Goal: Task Accomplishment & Management: Complete application form

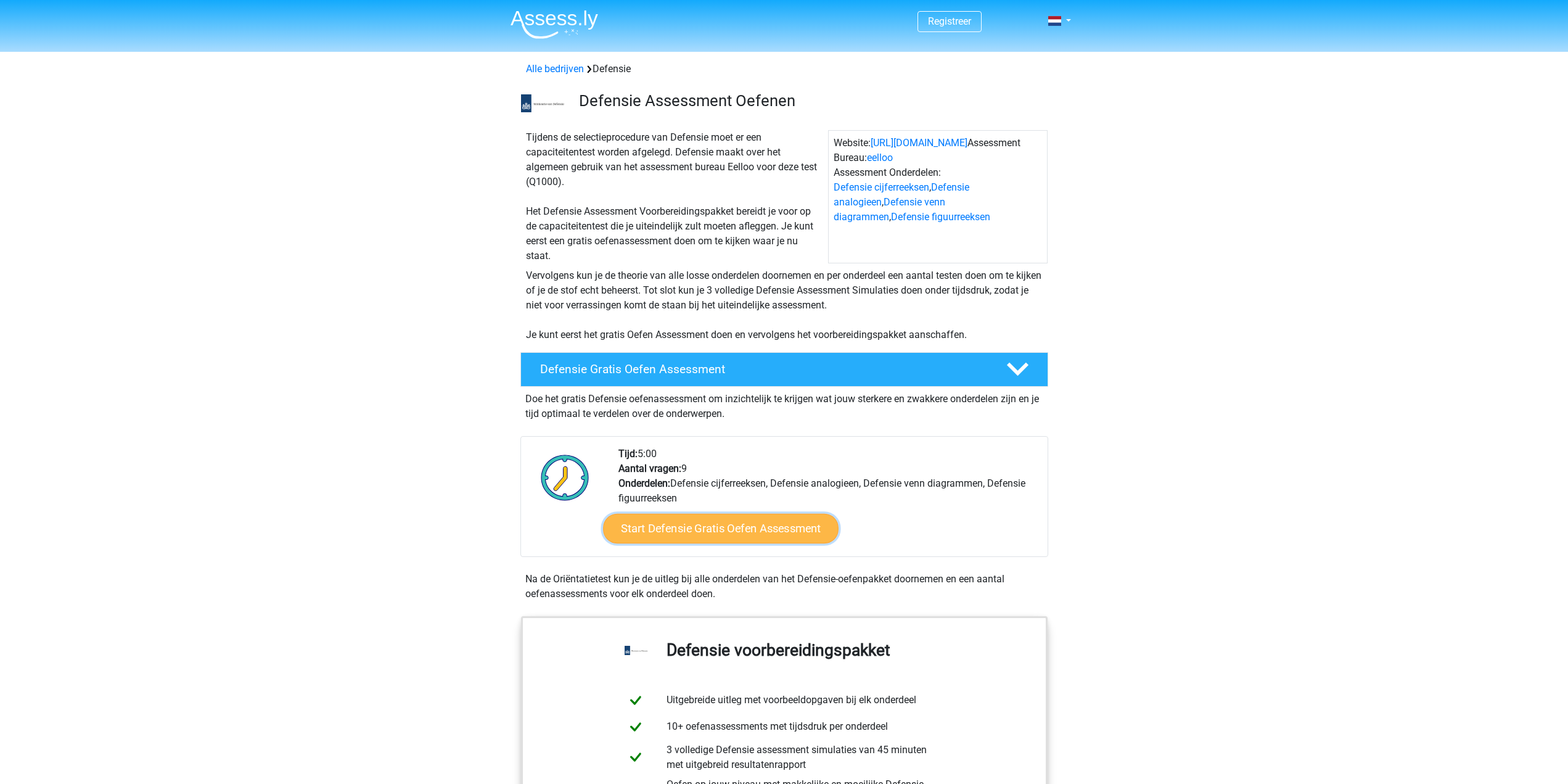
click at [712, 526] on link "Start Defensie Gratis Oefen Assessment" at bounding box center [720, 529] width 236 height 30
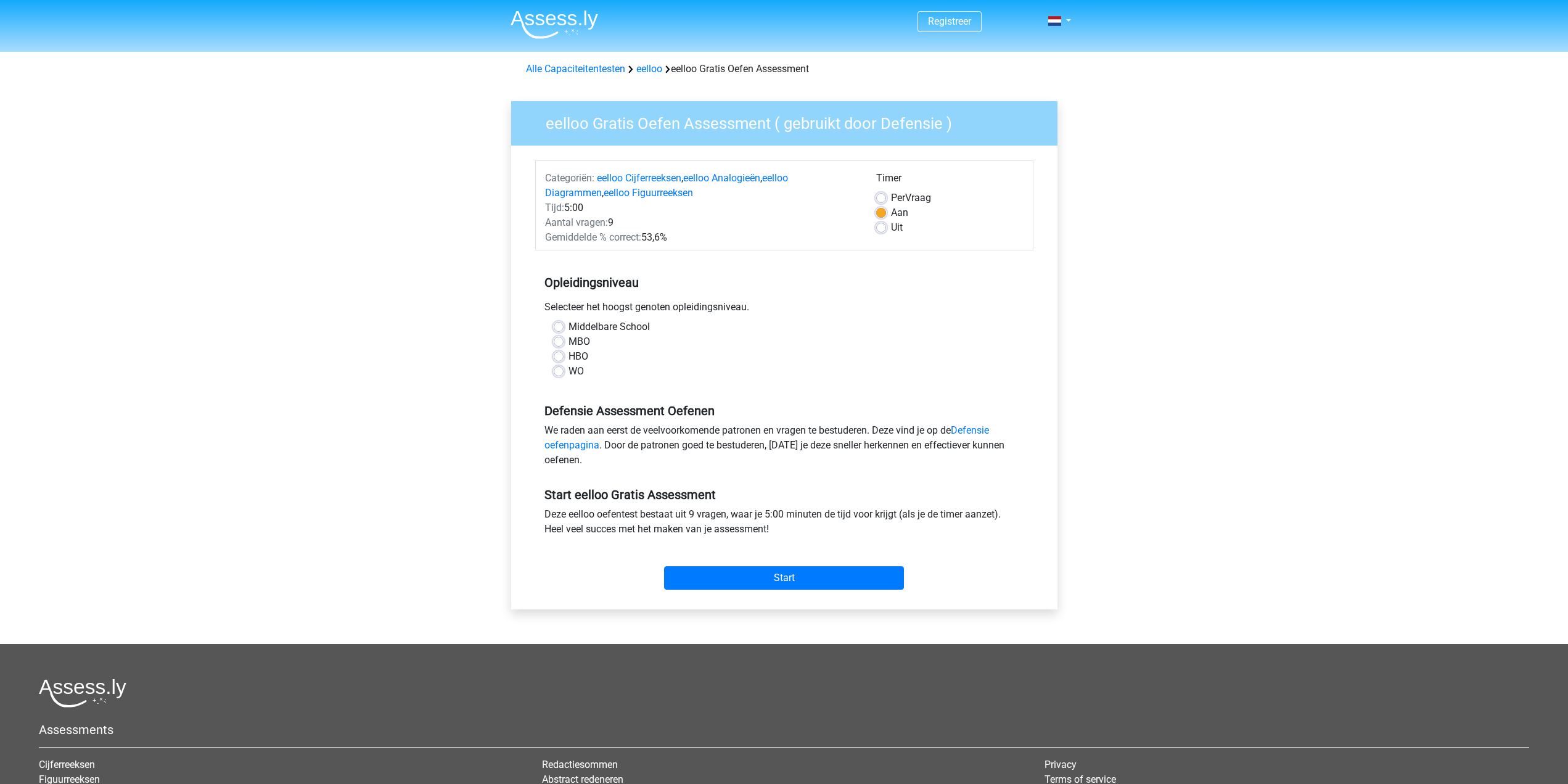
click at [568, 328] on label "Middelbare School" at bounding box center [609, 327] width 82 height 15
click at [558, 328] on input "Middelbare School" at bounding box center [559, 326] width 10 height 12
radio input "true"
click at [756, 582] on input "Start" at bounding box center [784, 578] width 240 height 23
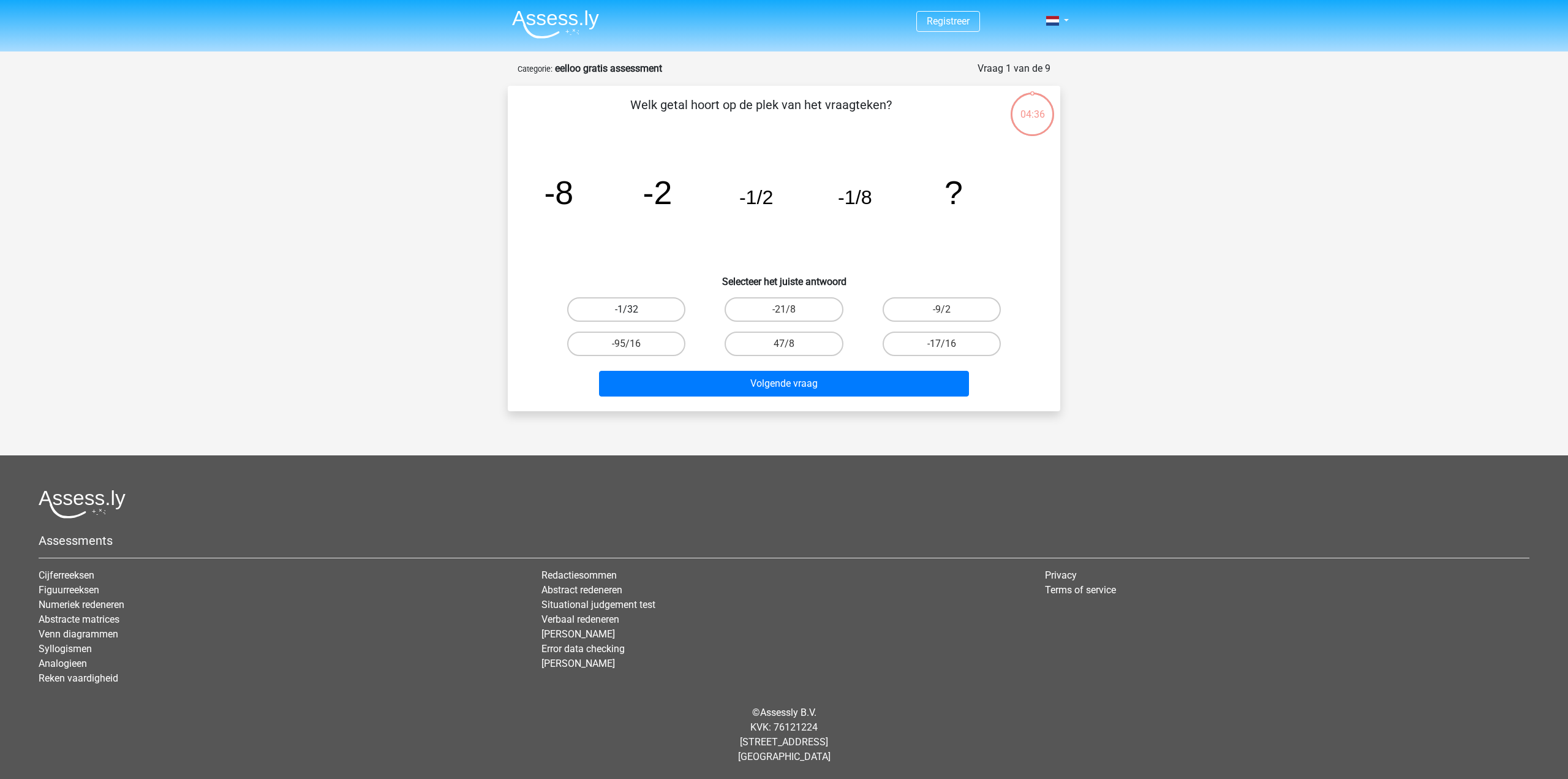
click at [638, 307] on label "-1/32" at bounding box center [626, 309] width 118 height 24
click at [635, 309] on input "-1/32" at bounding box center [631, 313] width 8 height 8
radio input "true"
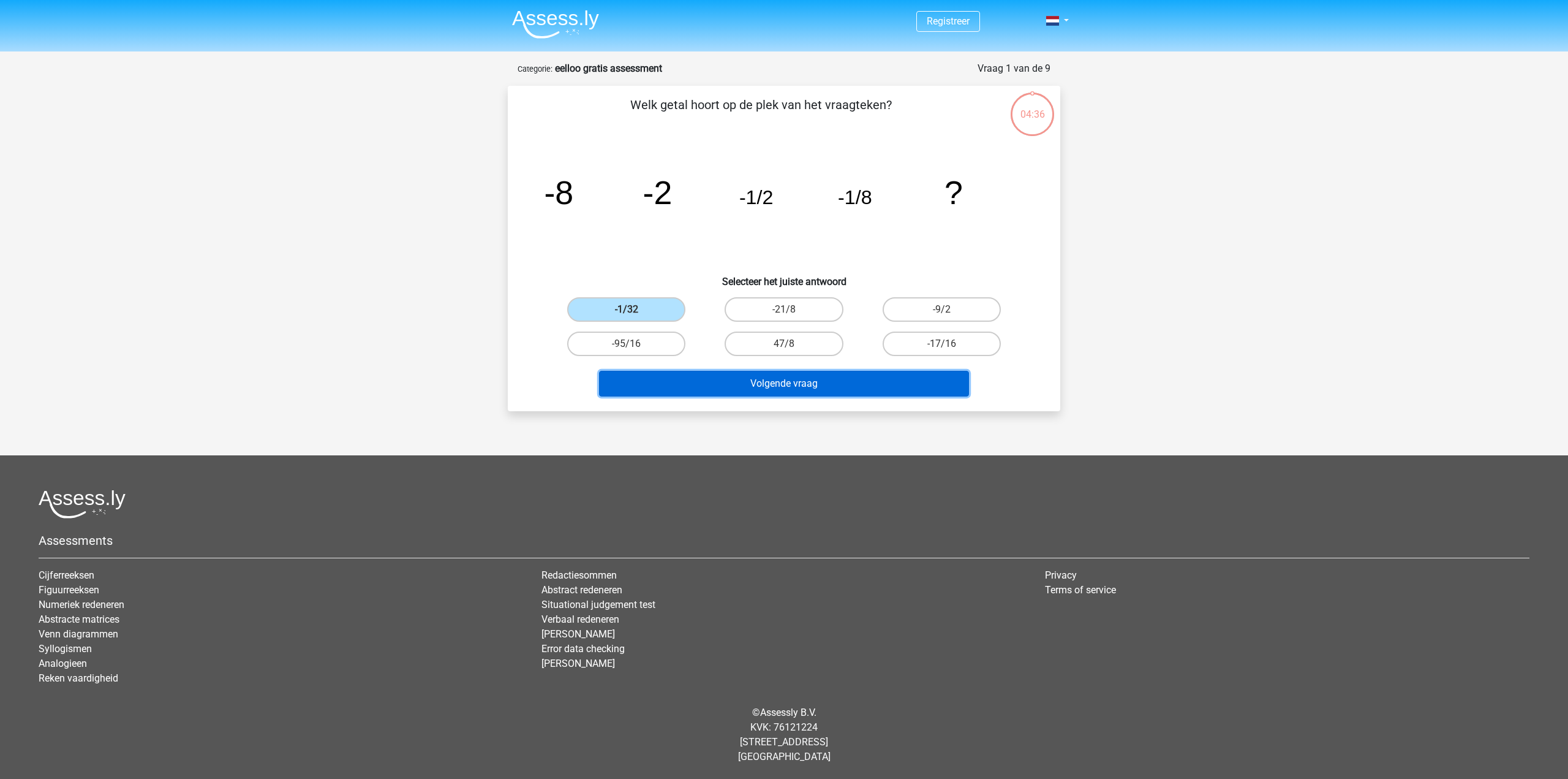
click at [801, 388] on button "Volgende vraag" at bounding box center [784, 384] width 371 height 26
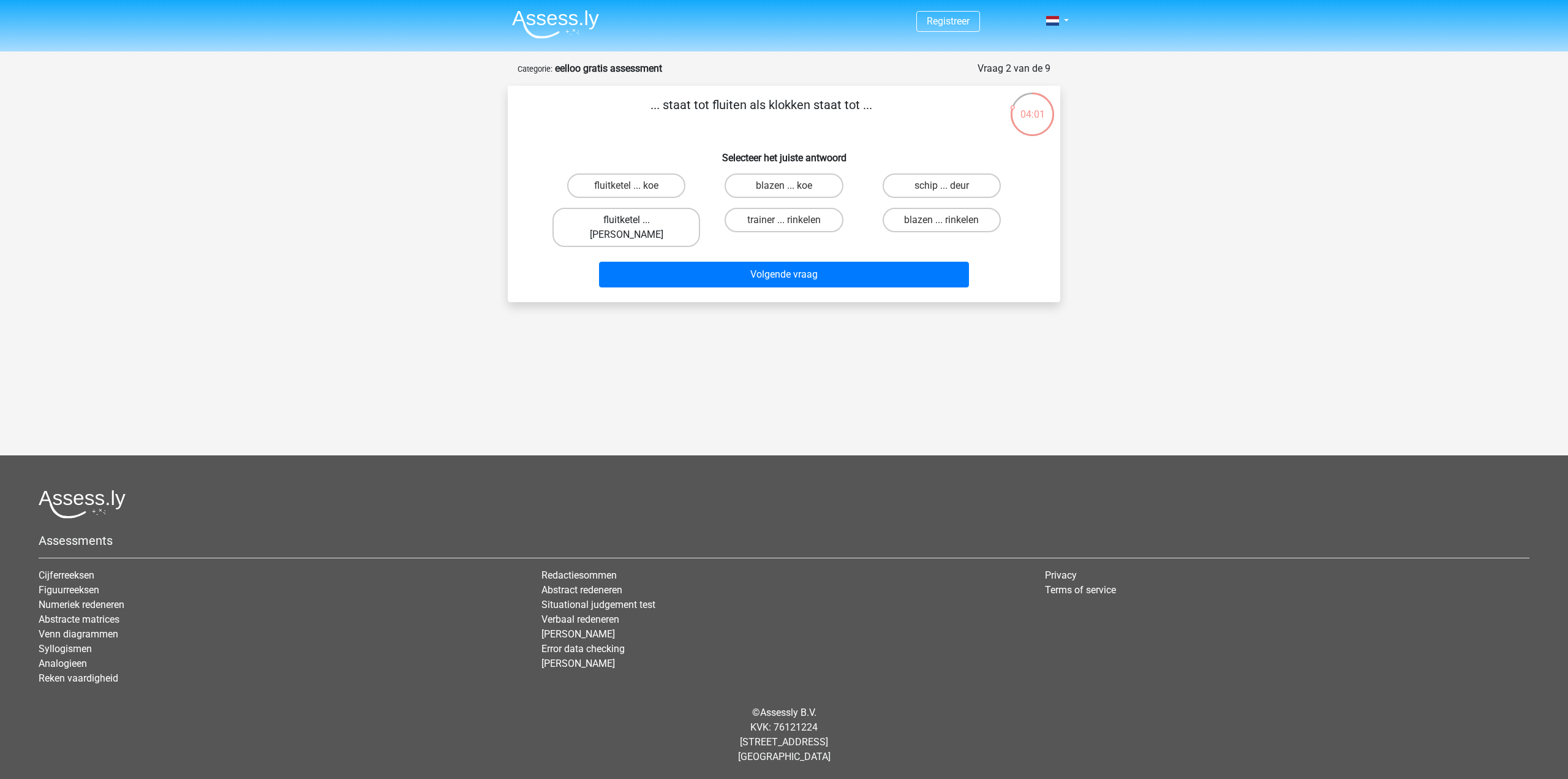
click at [652, 220] on label "fluitketel ... luiden" at bounding box center [626, 228] width 148 height 39
click at [635, 220] on input "fluitketel ... luiden" at bounding box center [631, 224] width 8 height 8
radio input "true"
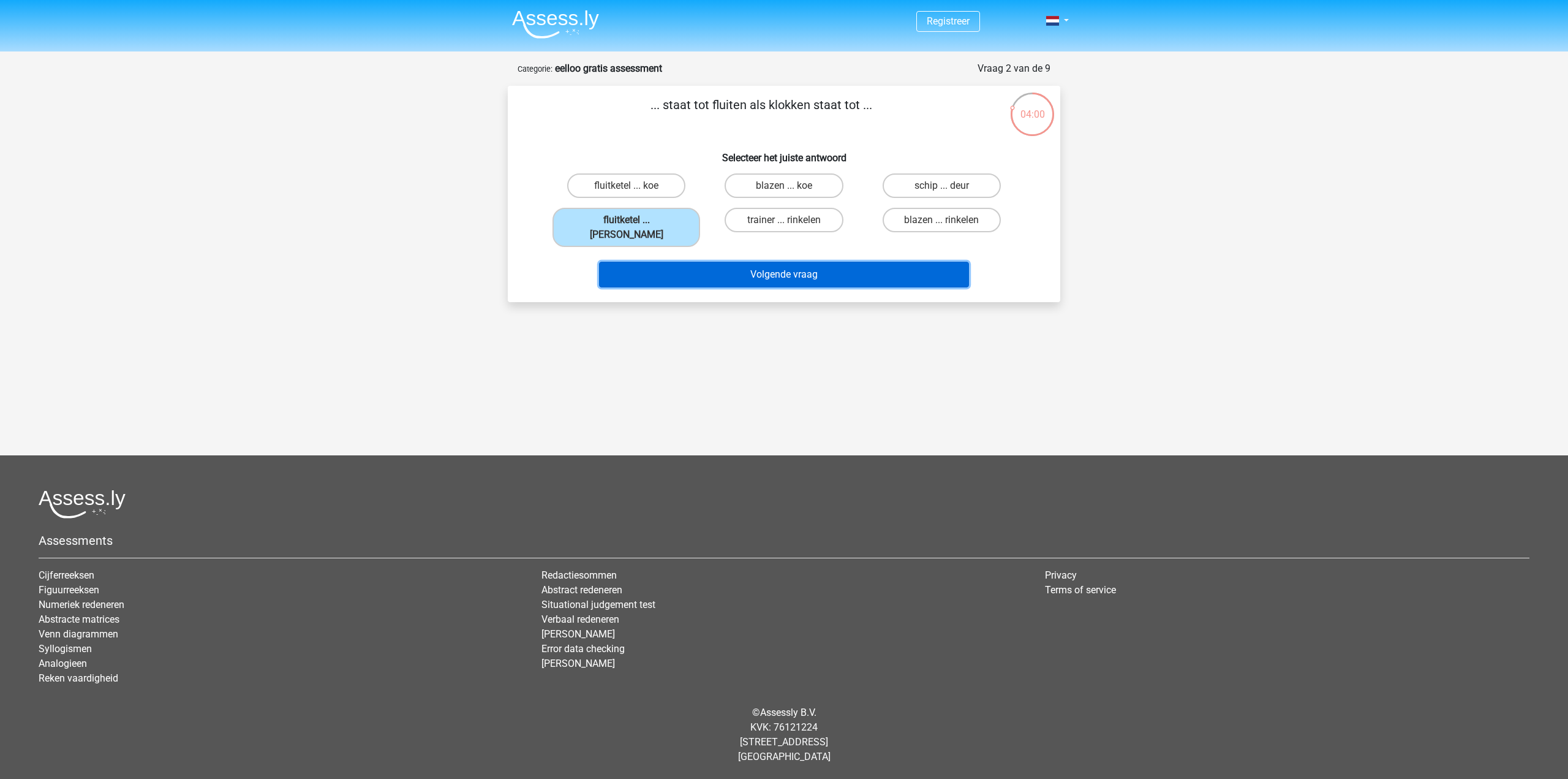
click at [754, 261] on button "Volgende vraag" at bounding box center [784, 274] width 371 height 26
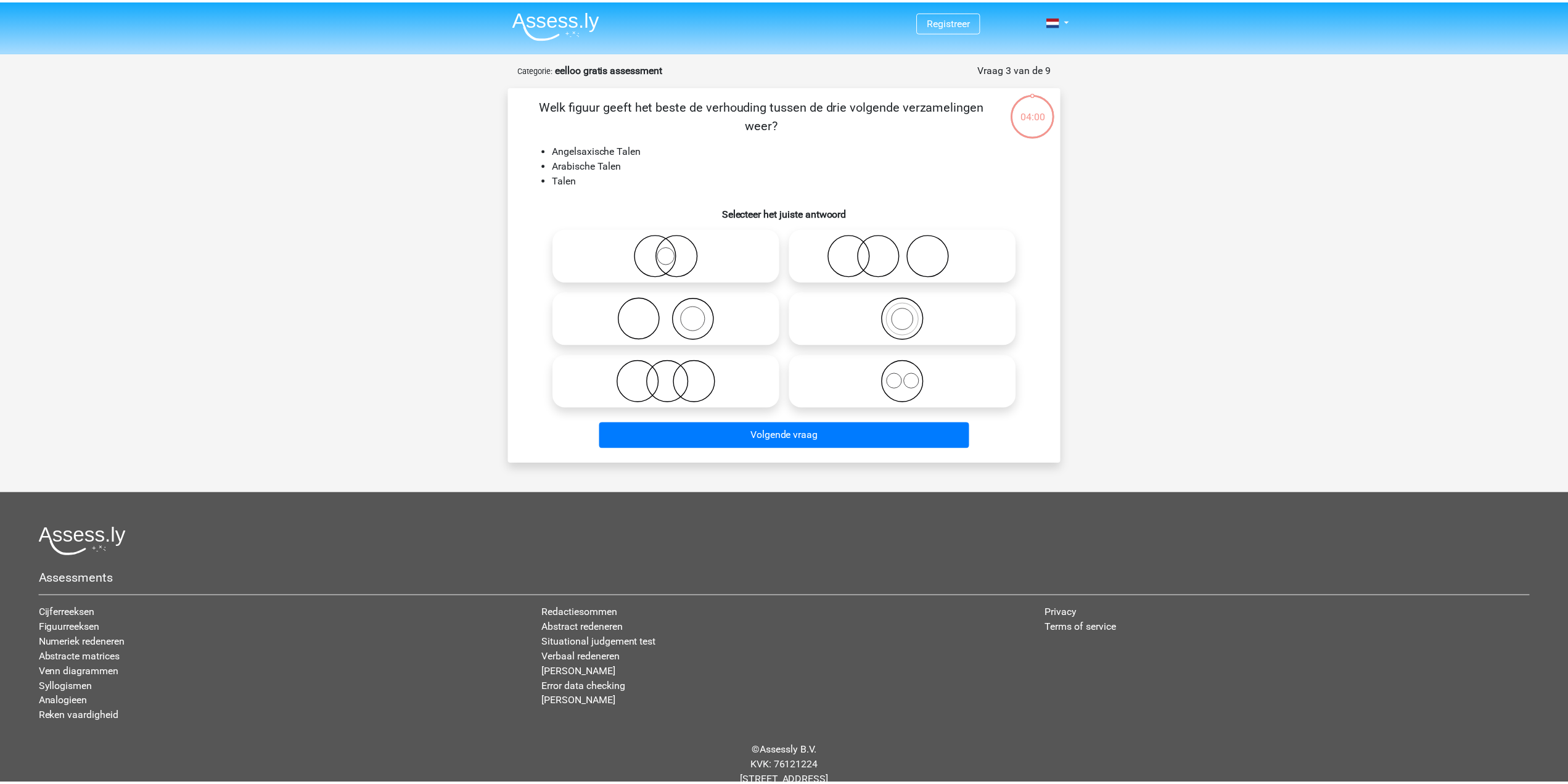
scroll to position [35, 0]
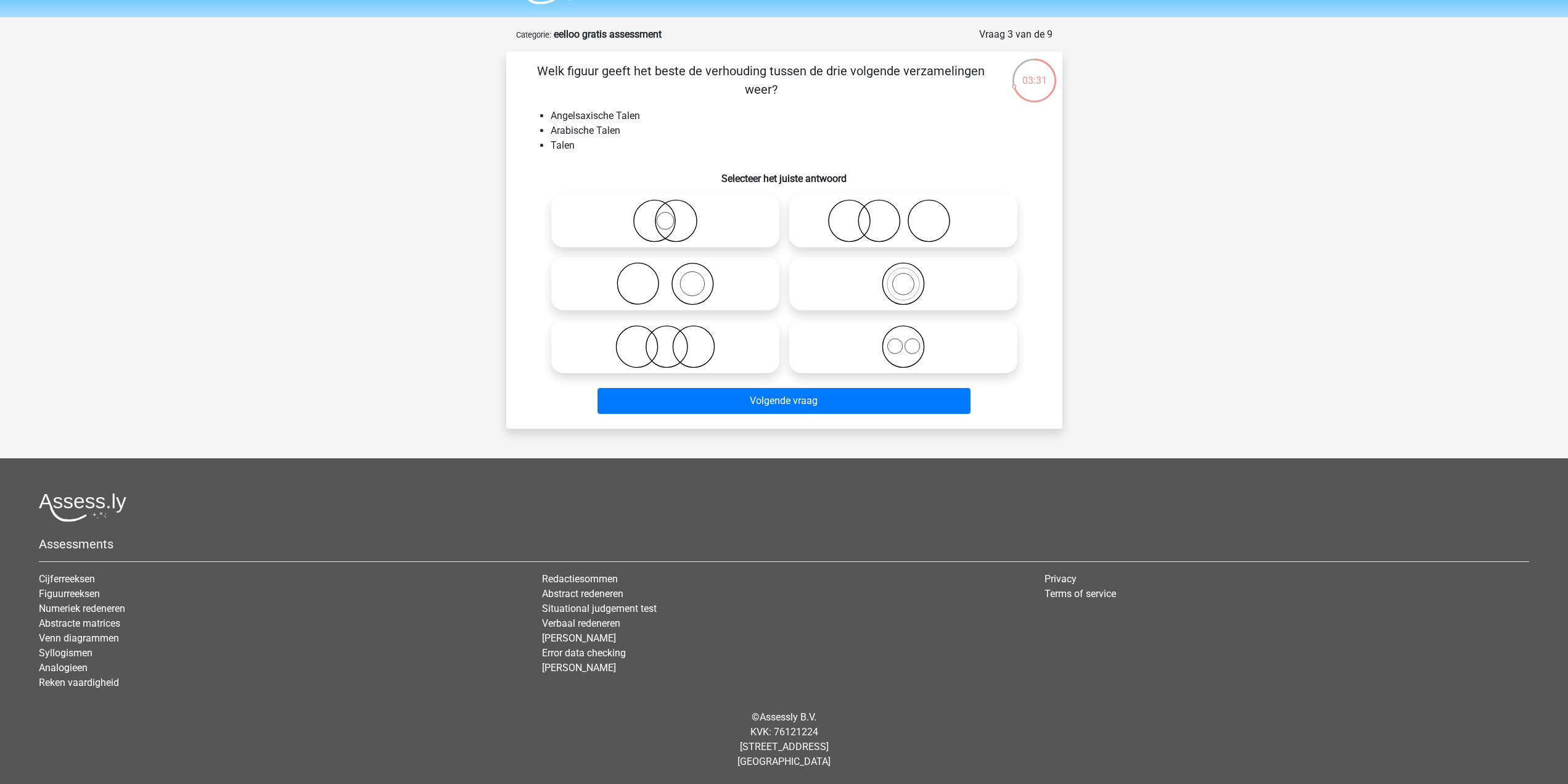
click at [750, 339] on icon at bounding box center [665, 346] width 218 height 43
click at [674, 339] on input "radio" at bounding box center [669, 337] width 8 height 8
radio input "true"
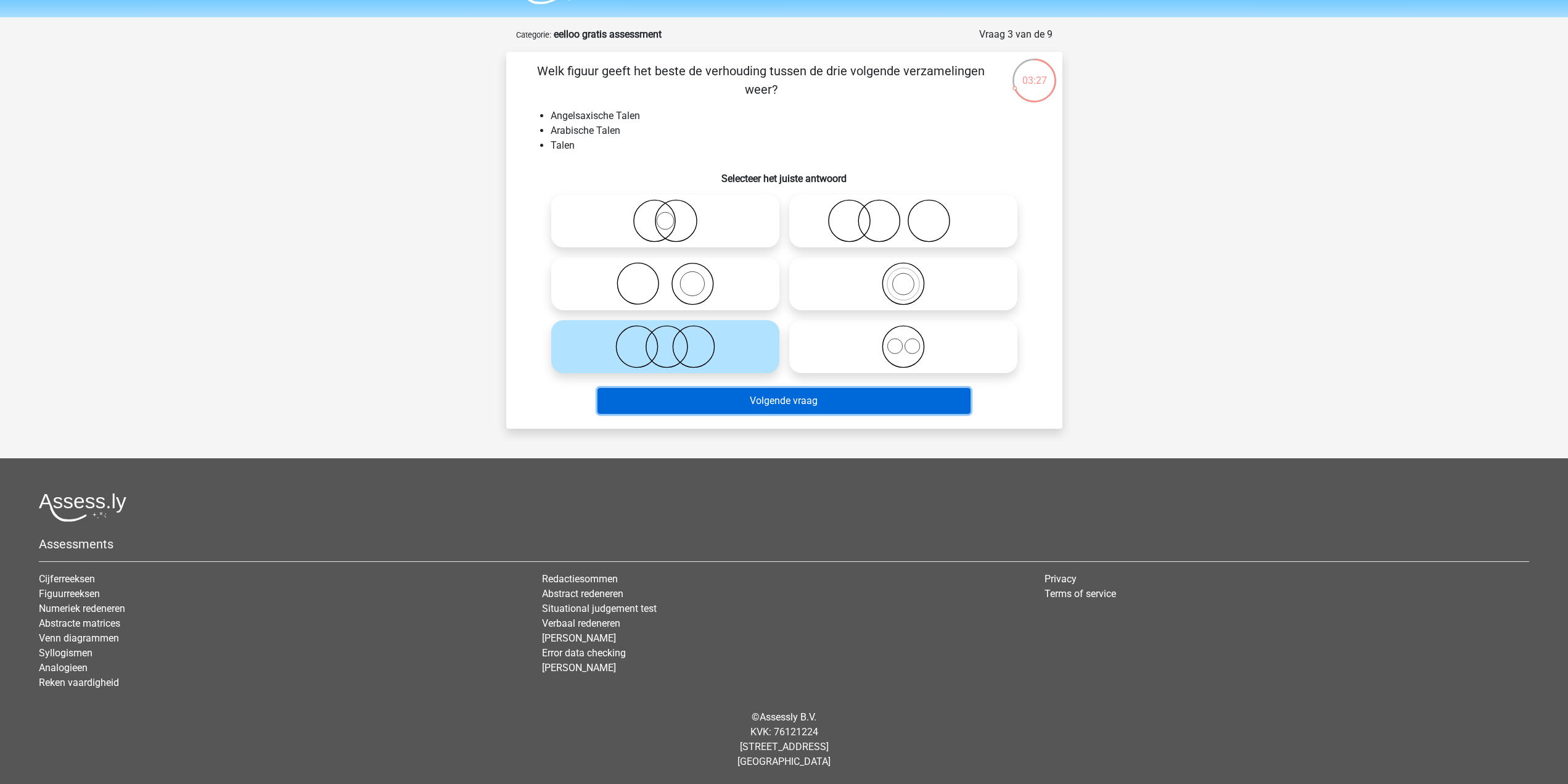
click at [768, 399] on button "Volgende vraag" at bounding box center [784, 401] width 373 height 26
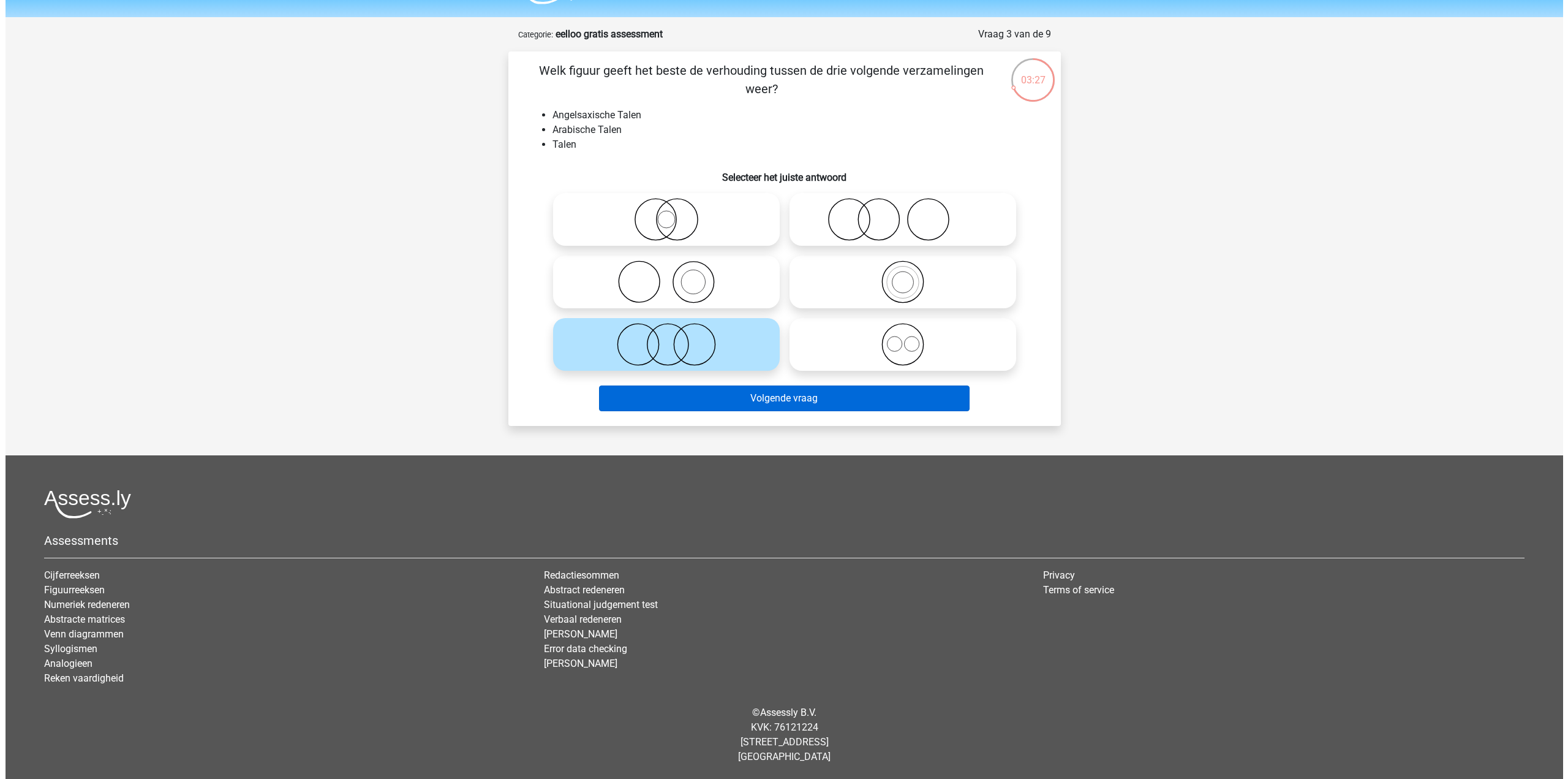
scroll to position [0, 0]
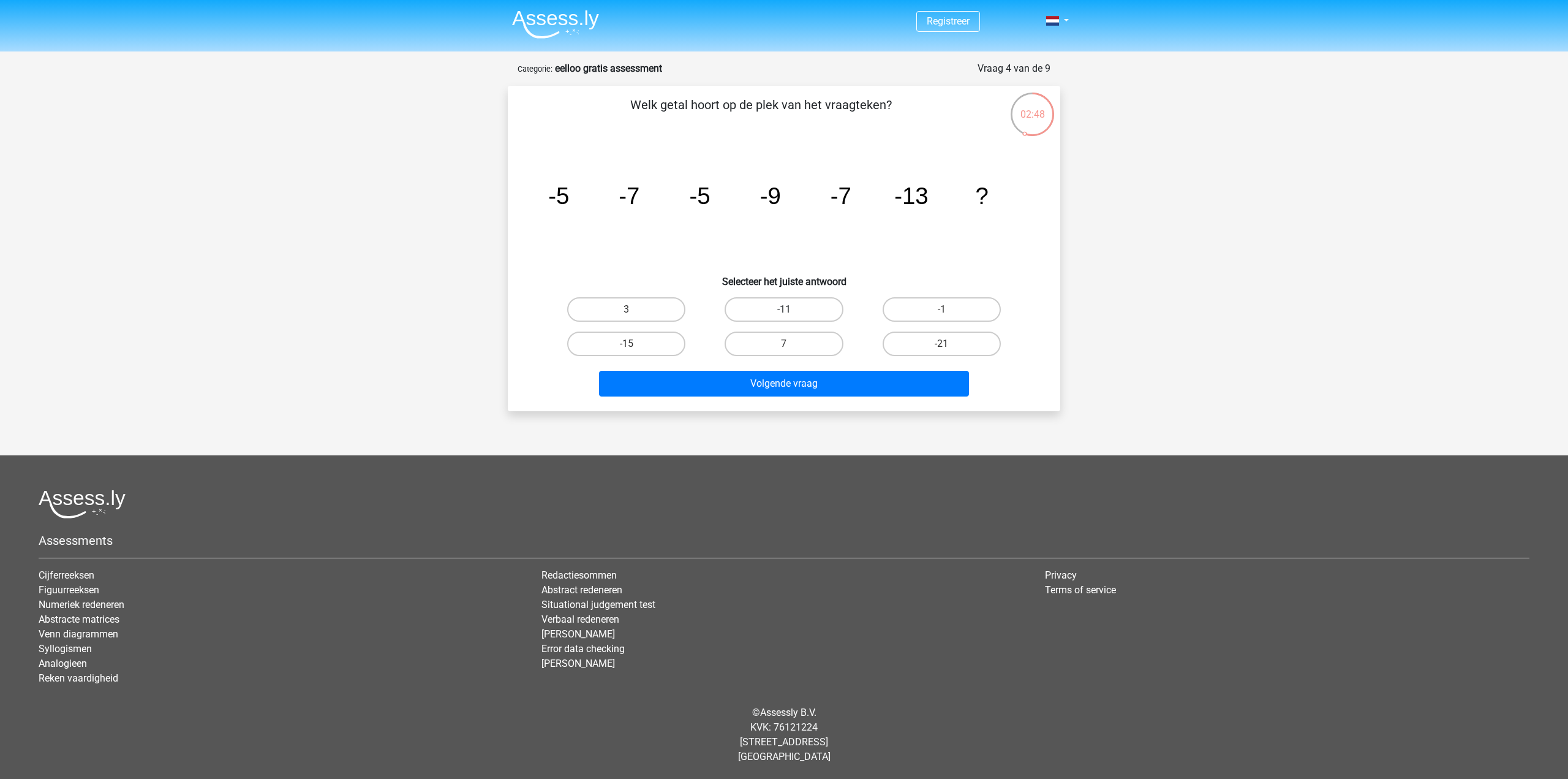
click at [818, 305] on label "-11" at bounding box center [783, 309] width 118 height 24
click at [792, 309] on input "-11" at bounding box center [788, 313] width 8 height 8
radio input "true"
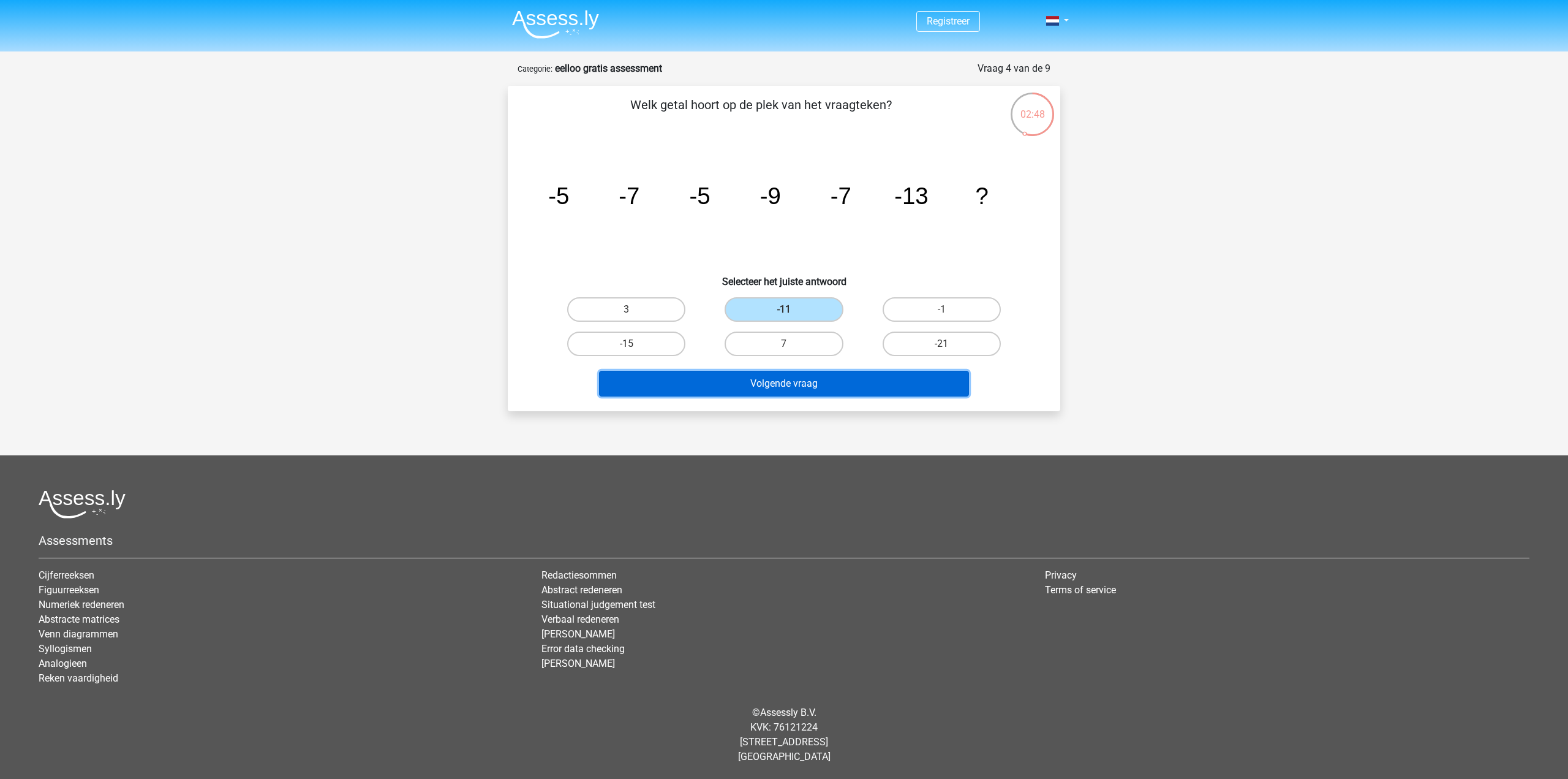
click at [814, 379] on button "Volgende vraag" at bounding box center [784, 384] width 371 height 26
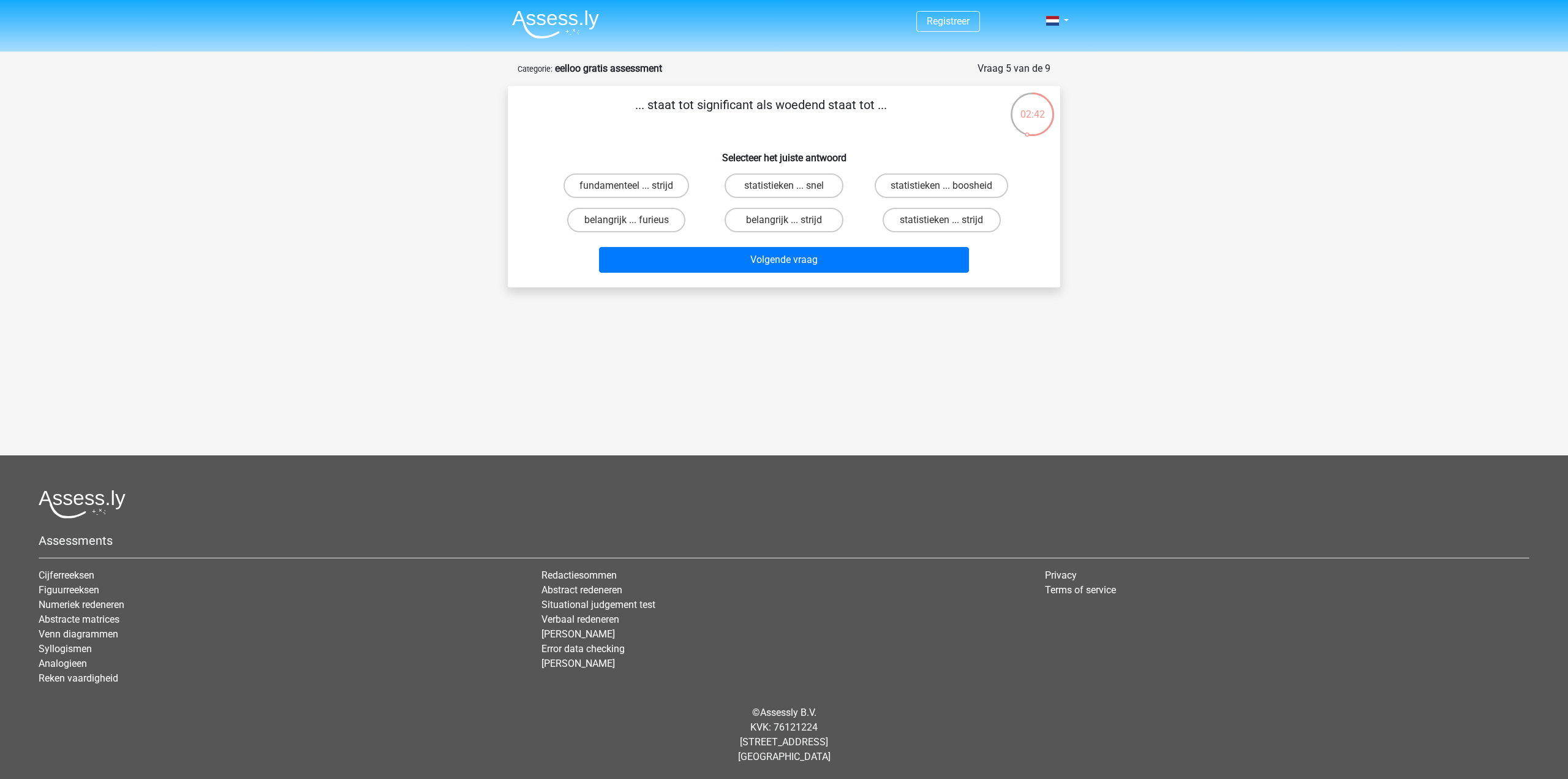
drag, startPoint x: 765, startPoint y: 110, endPoint x: 810, endPoint y: 103, distance: 45.5
click at [809, 103] on p "... staat tot significant als woedend staat tot ..." at bounding box center [761, 114] width 467 height 36
click at [811, 103] on p "... staat tot significant als woedend staat tot ..." at bounding box center [761, 114] width 467 height 36
click at [926, 191] on label "statistieken ... boosheid" at bounding box center [941, 186] width 134 height 24
click at [941, 191] on input "statistieken ... boosheid" at bounding box center [945, 190] width 8 height 8
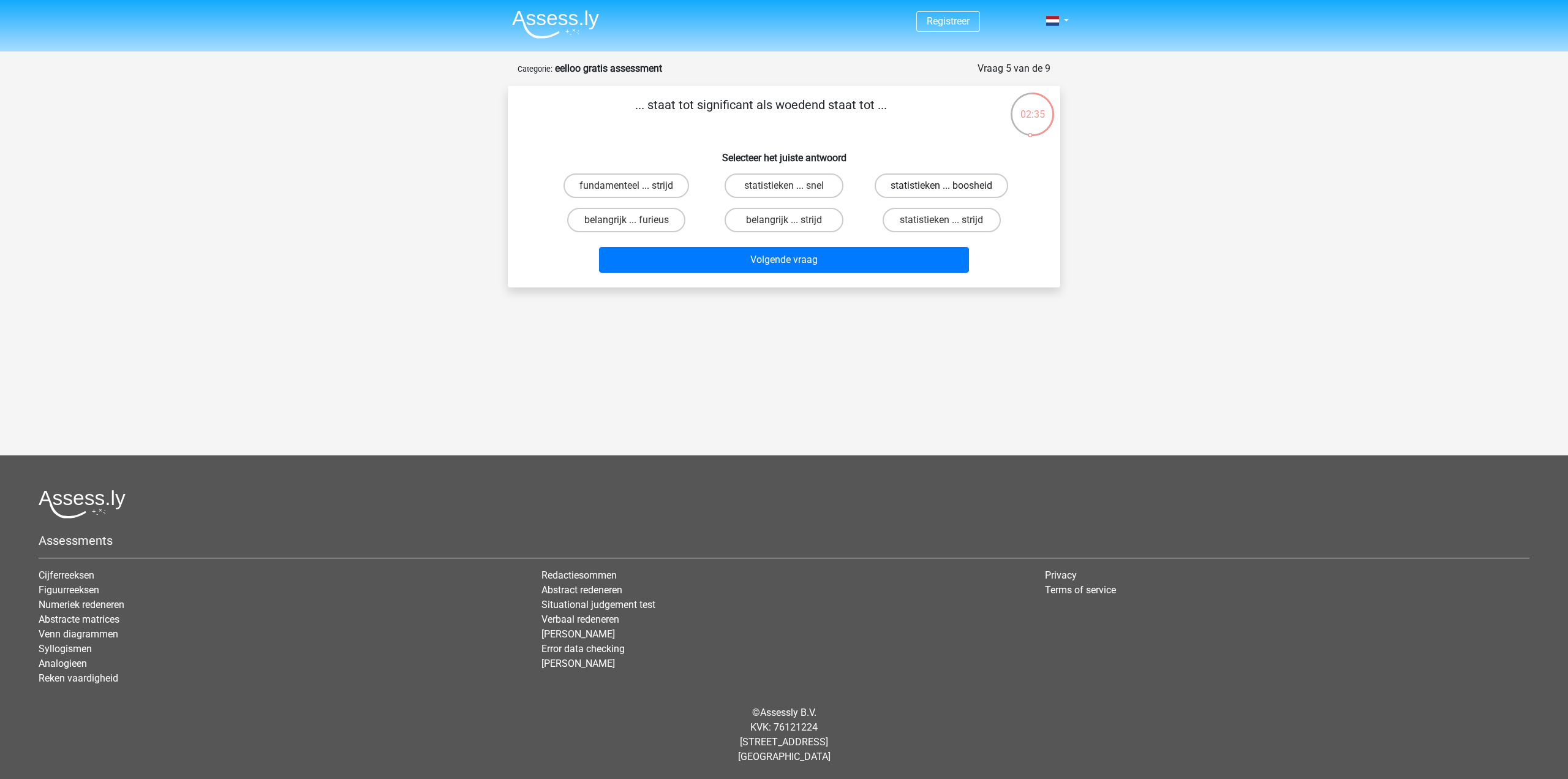
radio input "true"
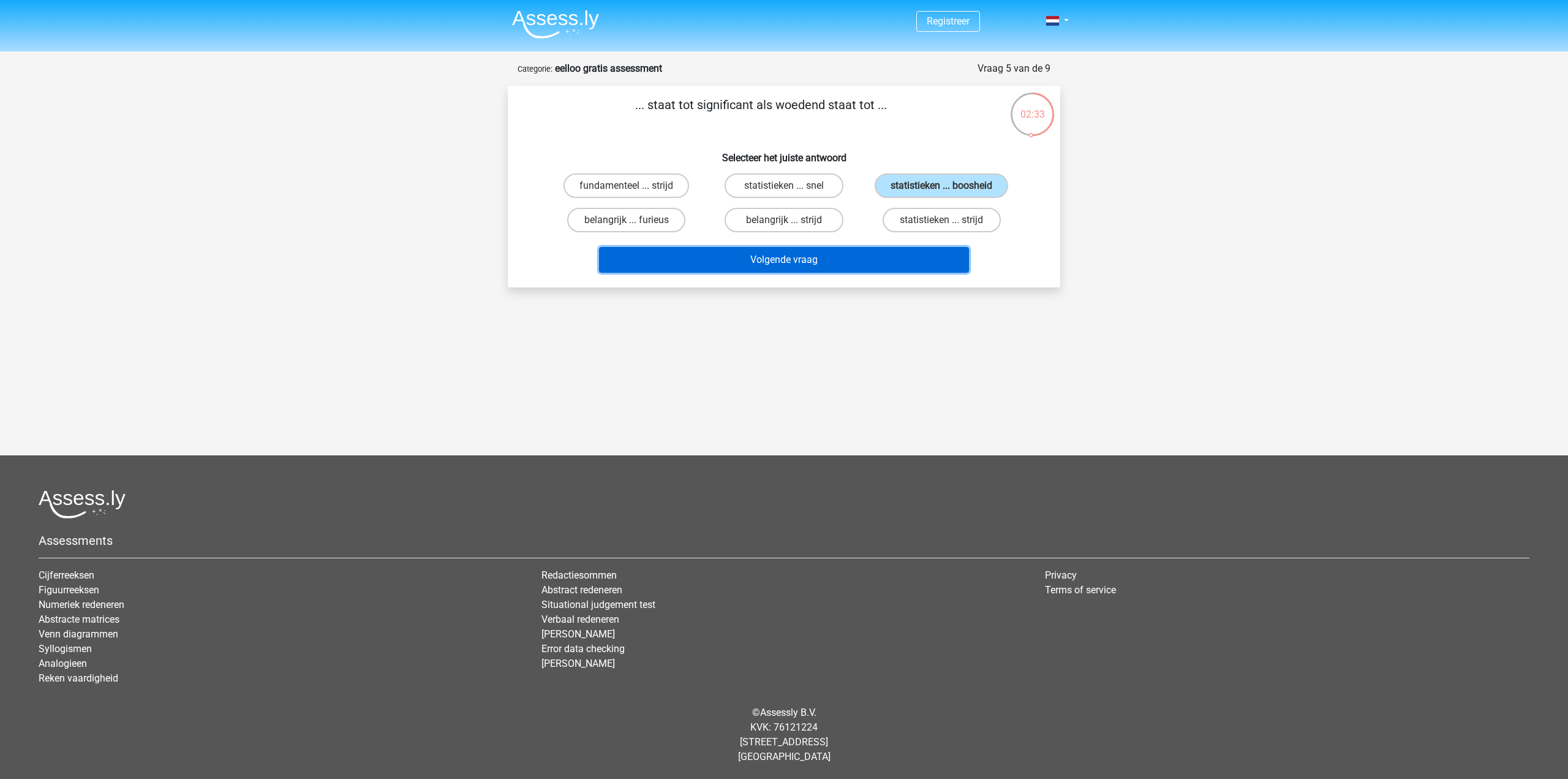
click at [837, 260] on button "Volgende vraag" at bounding box center [784, 260] width 371 height 26
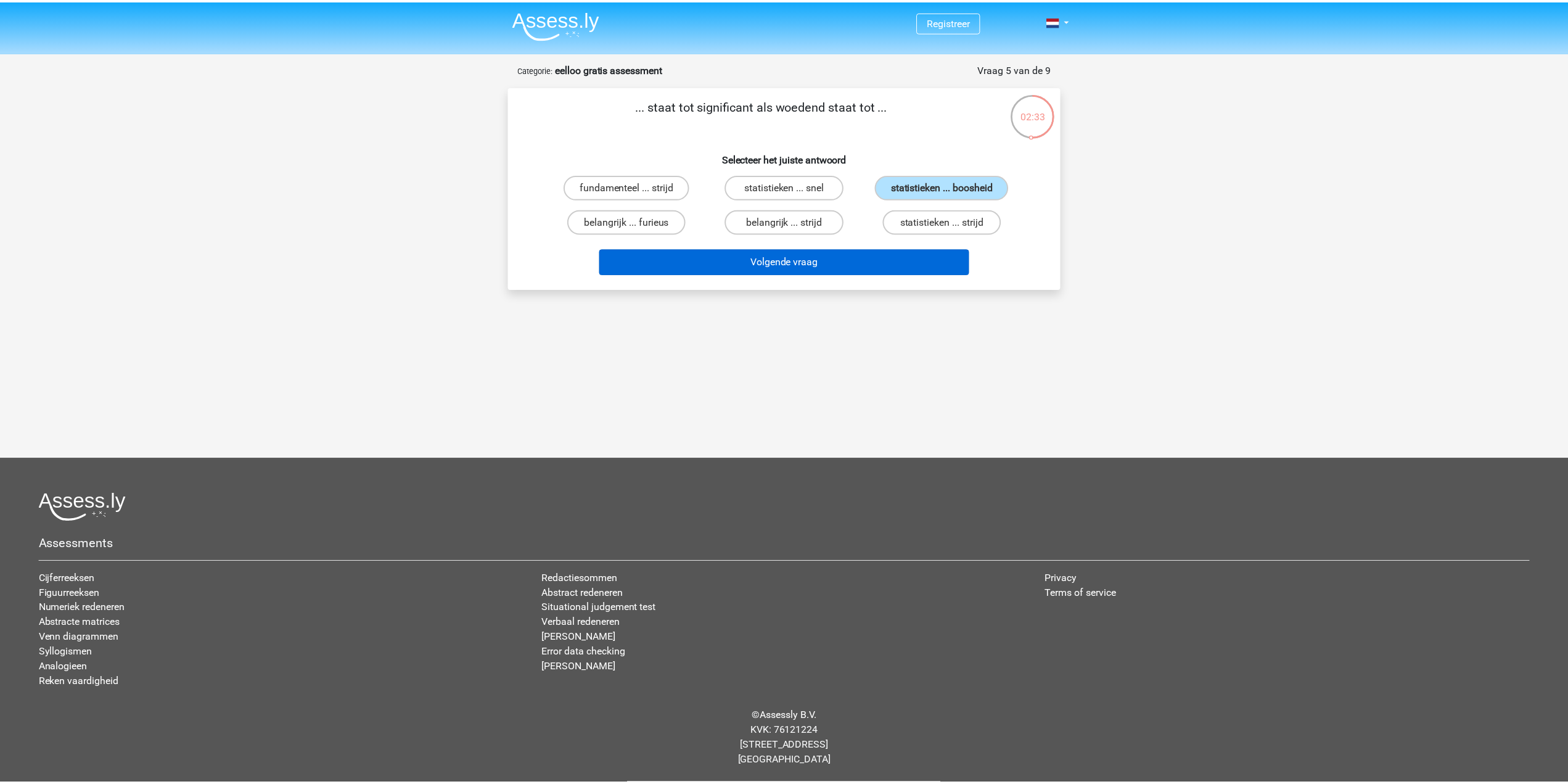
scroll to position [35, 0]
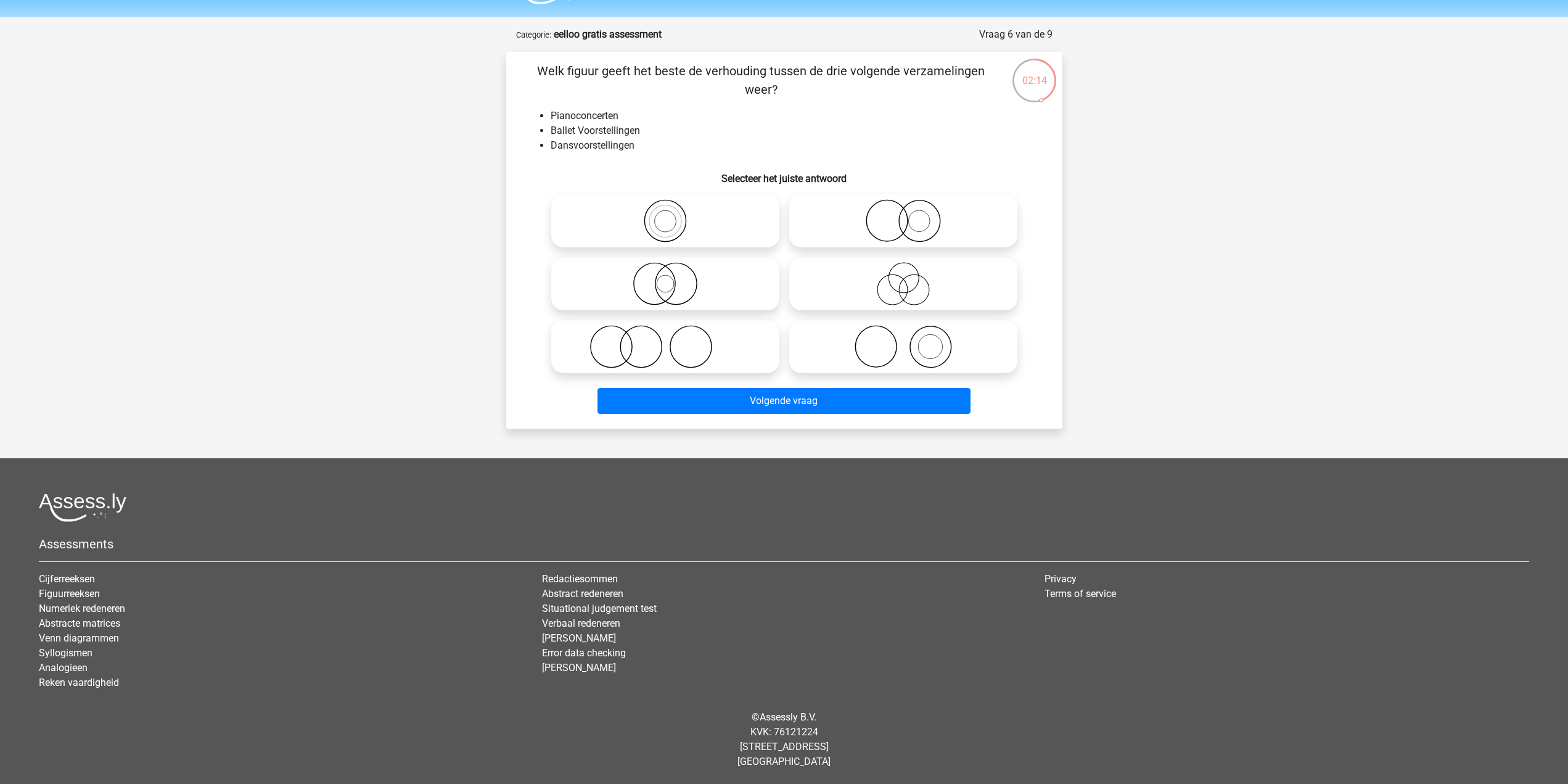
click at [875, 273] on icon at bounding box center [903, 284] width 218 height 43
click at [903, 273] on input "radio" at bounding box center [907, 273] width 8 height 8
radio input "true"
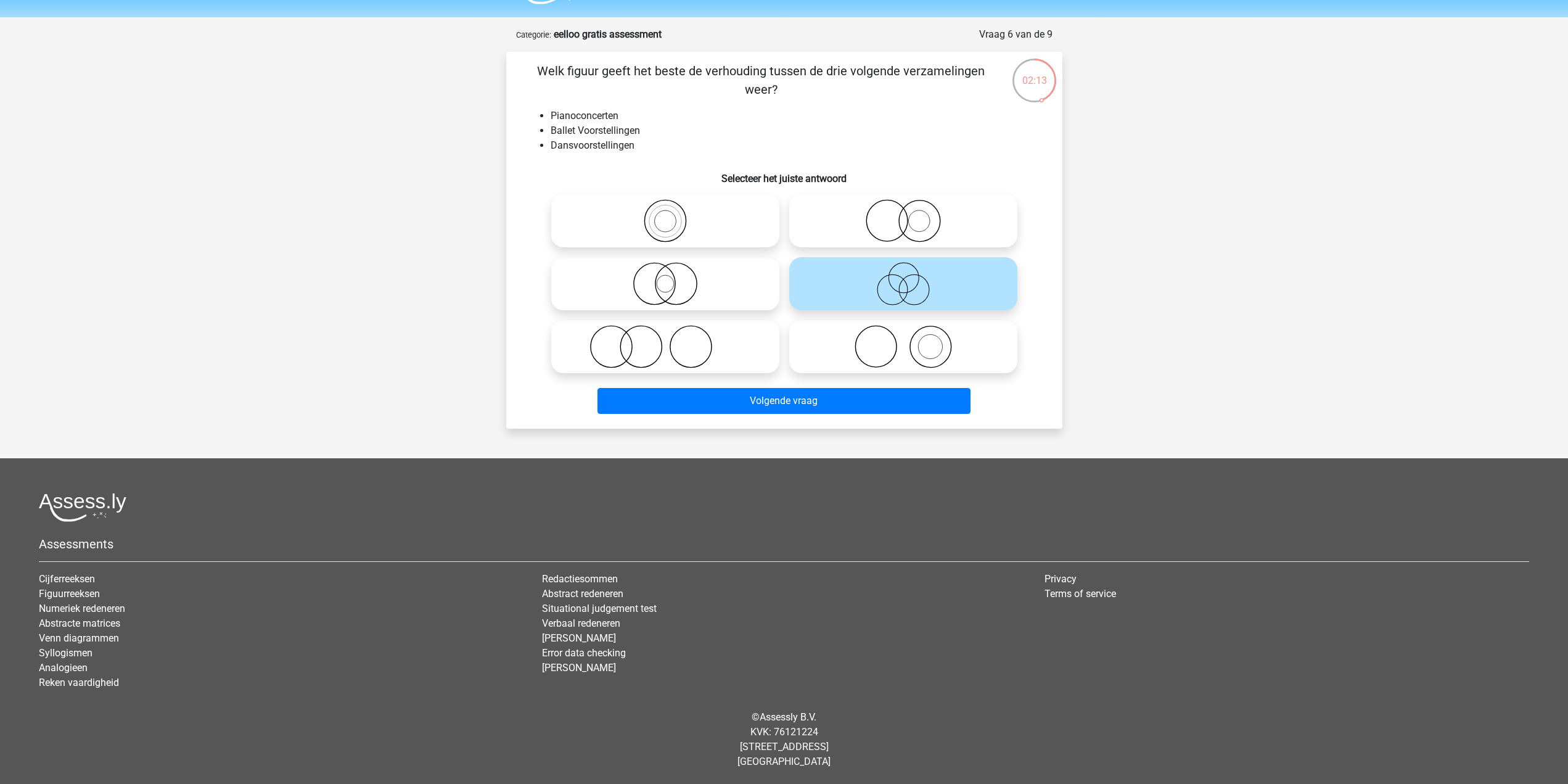
click at [746, 231] on icon at bounding box center [665, 220] width 218 height 43
click at [674, 215] on input "radio" at bounding box center [669, 211] width 8 height 8
radio input "true"
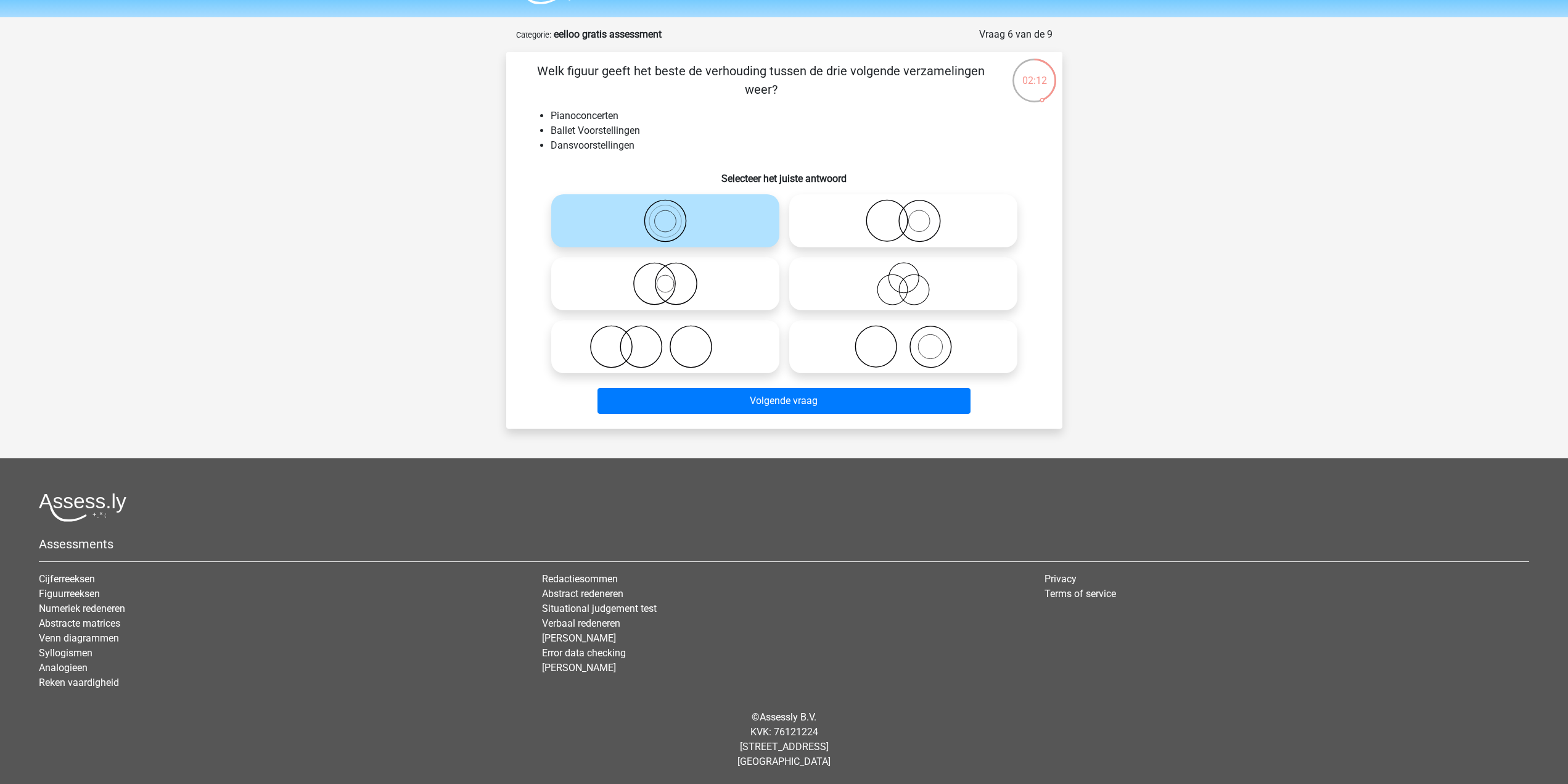
click at [986, 301] on icon at bounding box center [903, 284] width 218 height 43
click at [911, 277] on input "radio" at bounding box center [907, 273] width 8 height 8
radio input "true"
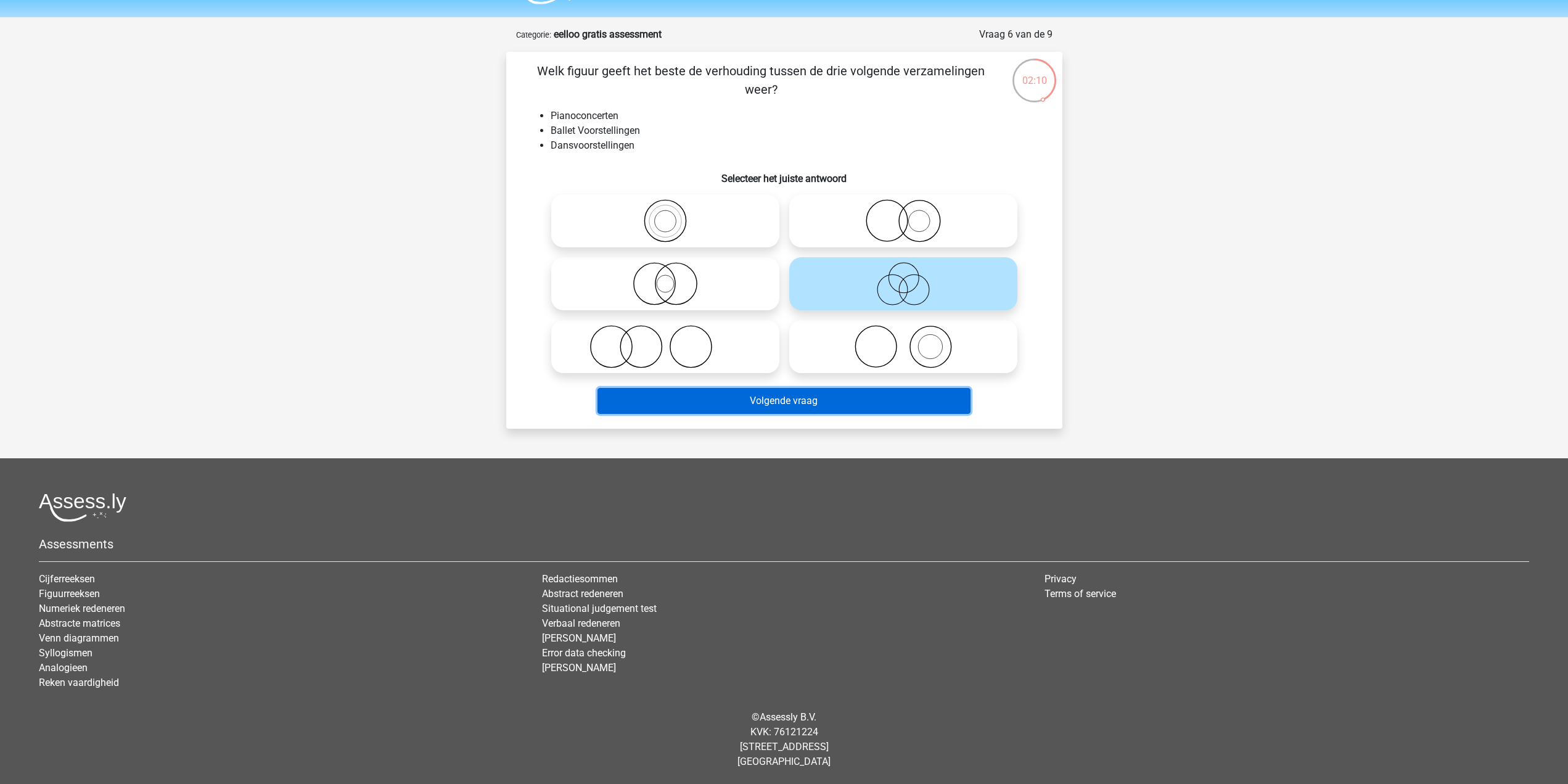
click at [807, 393] on button "Volgende vraag" at bounding box center [784, 401] width 373 height 26
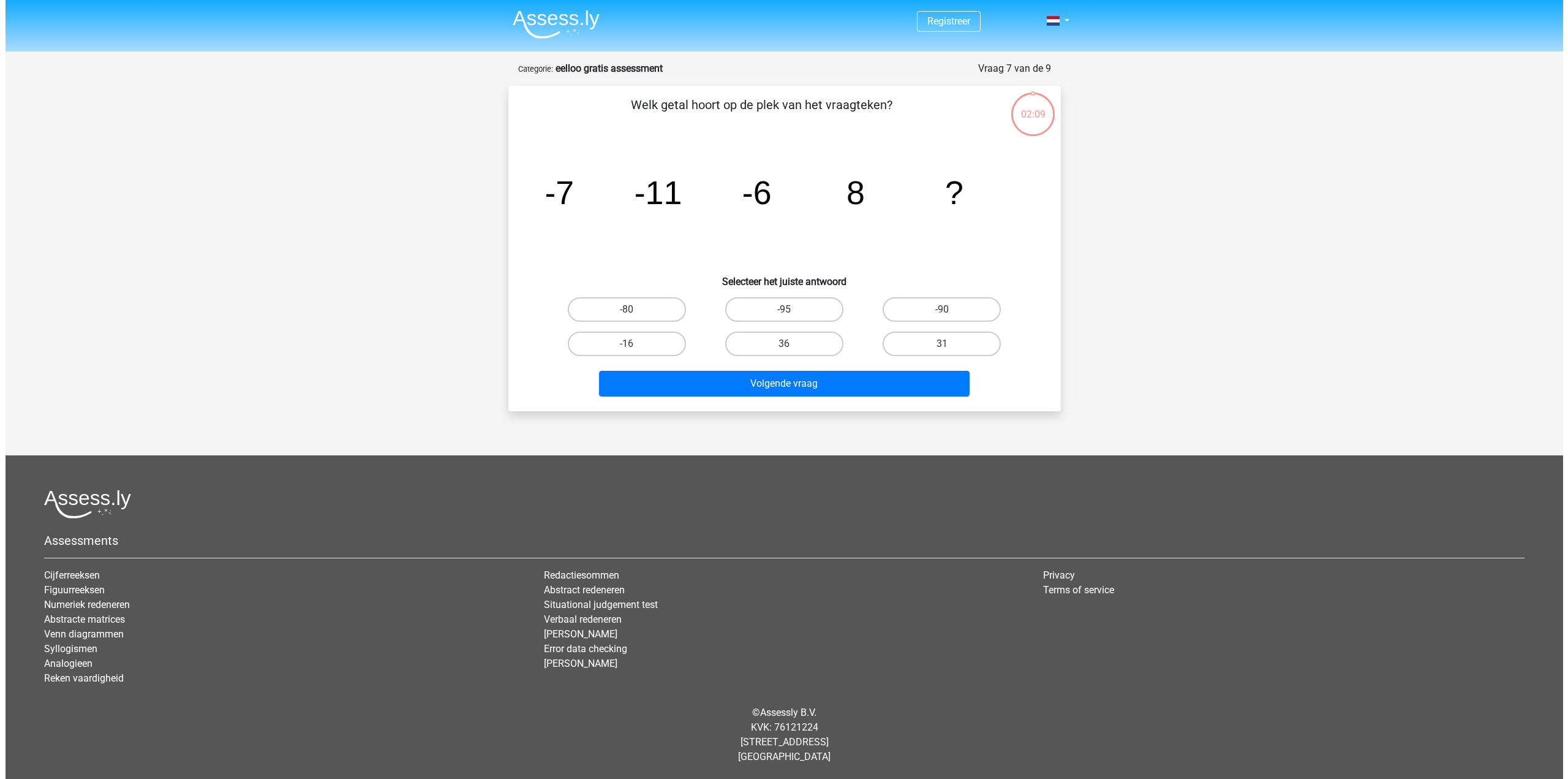
scroll to position [0, 0]
click at [821, 346] on label "36" at bounding box center [783, 344] width 118 height 24
click at [792, 346] on input "36" at bounding box center [788, 348] width 8 height 8
radio input "true"
click at [806, 397] on div "Volgende vraag" at bounding box center [784, 386] width 473 height 30
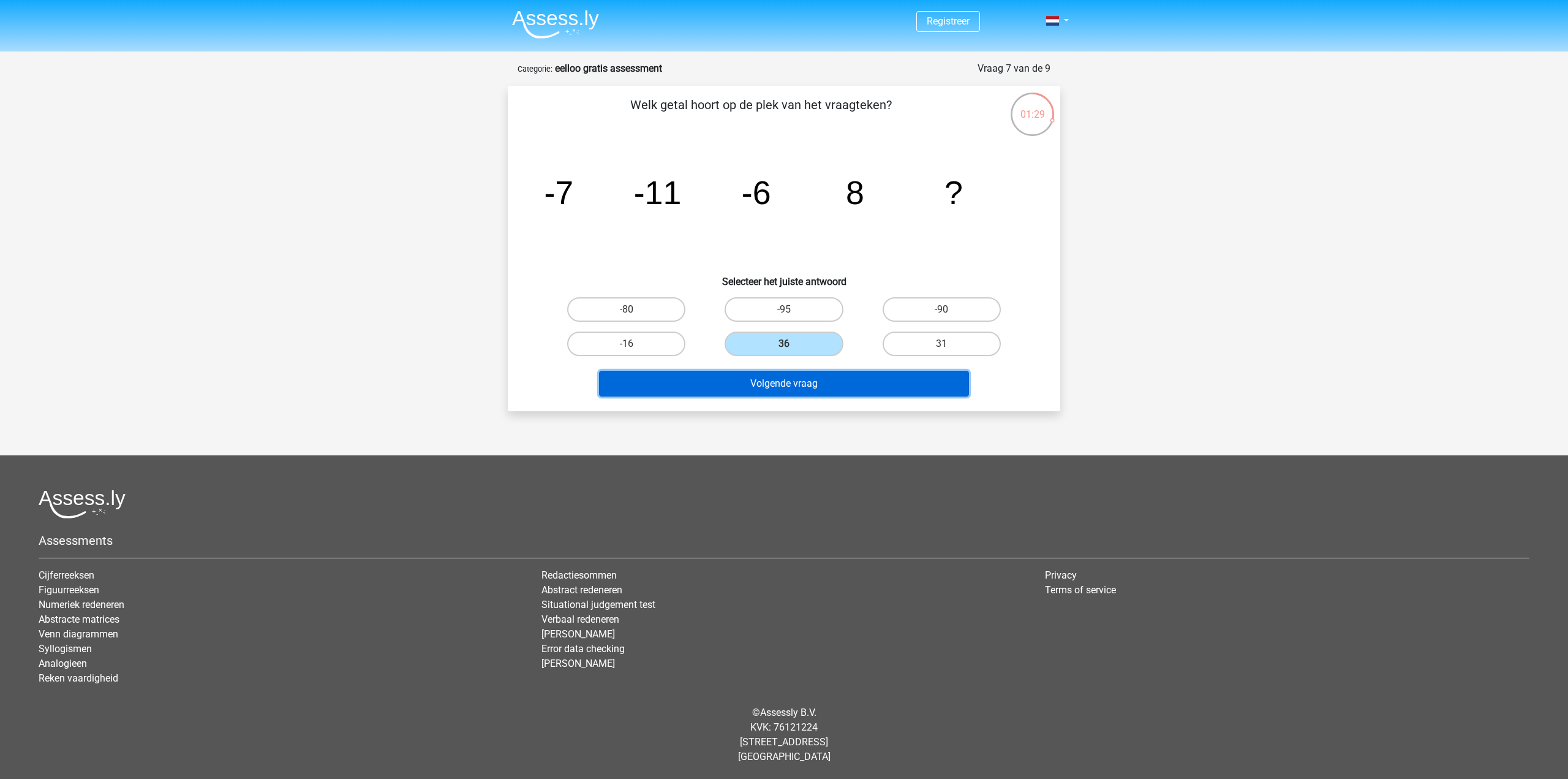
click at [806, 378] on button "Volgende vraag" at bounding box center [784, 384] width 371 height 26
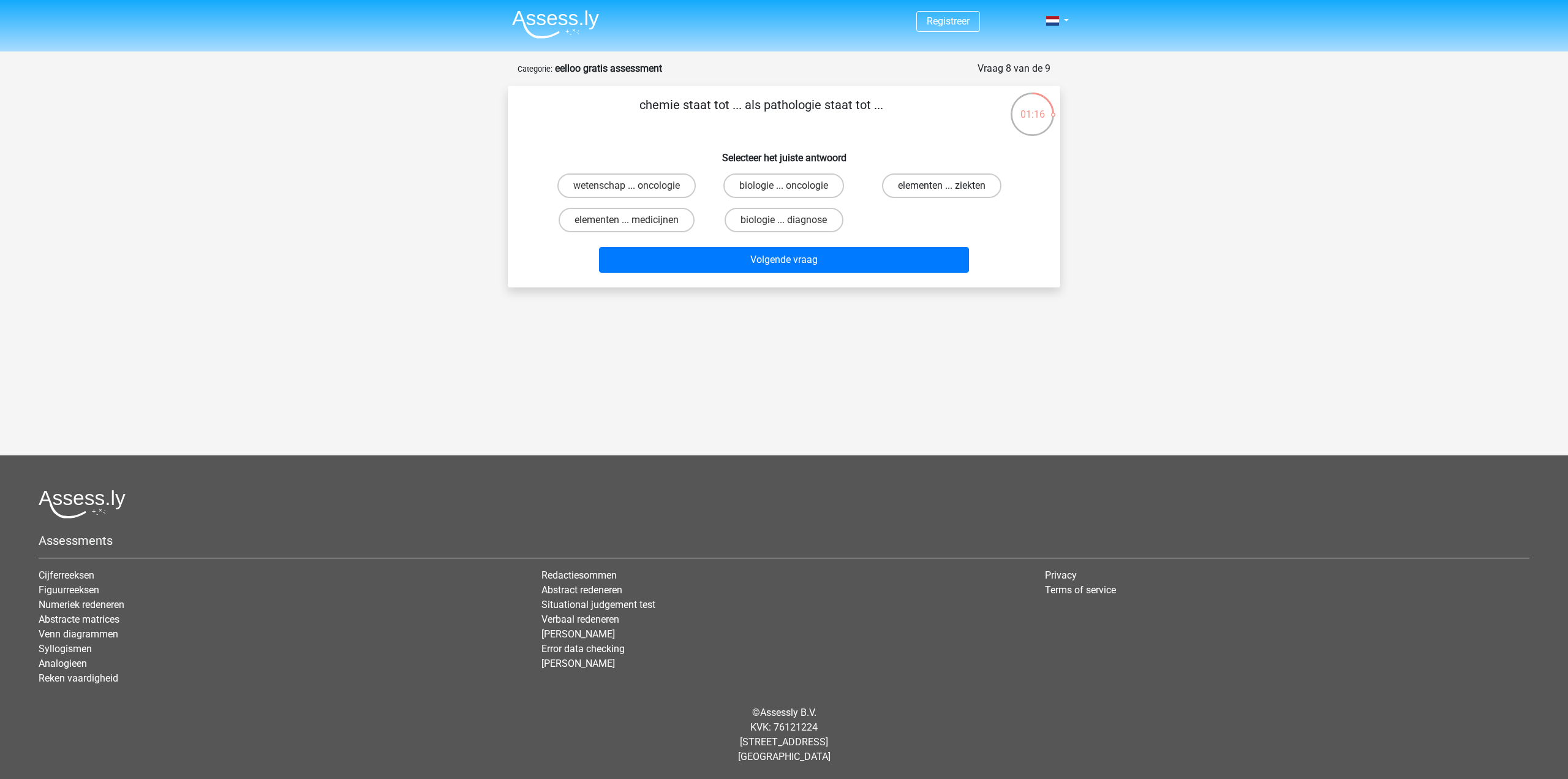
click at [918, 186] on label "elementen ... ziekten" at bounding box center [941, 186] width 120 height 24
click at [941, 186] on input "elementen ... ziekten" at bounding box center [945, 190] width 8 height 8
radio input "true"
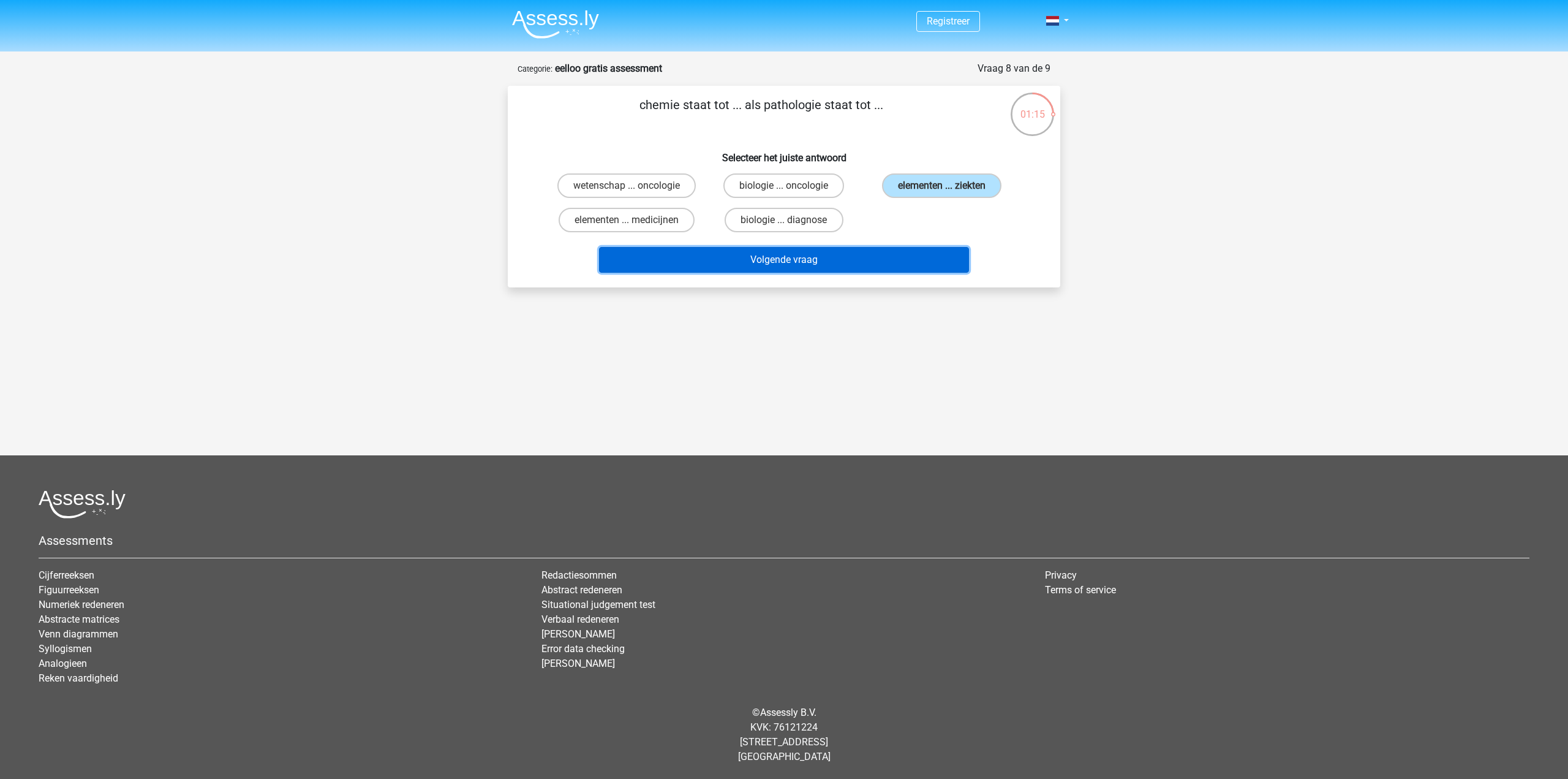
click at [820, 254] on button "Volgende vraag" at bounding box center [784, 260] width 371 height 26
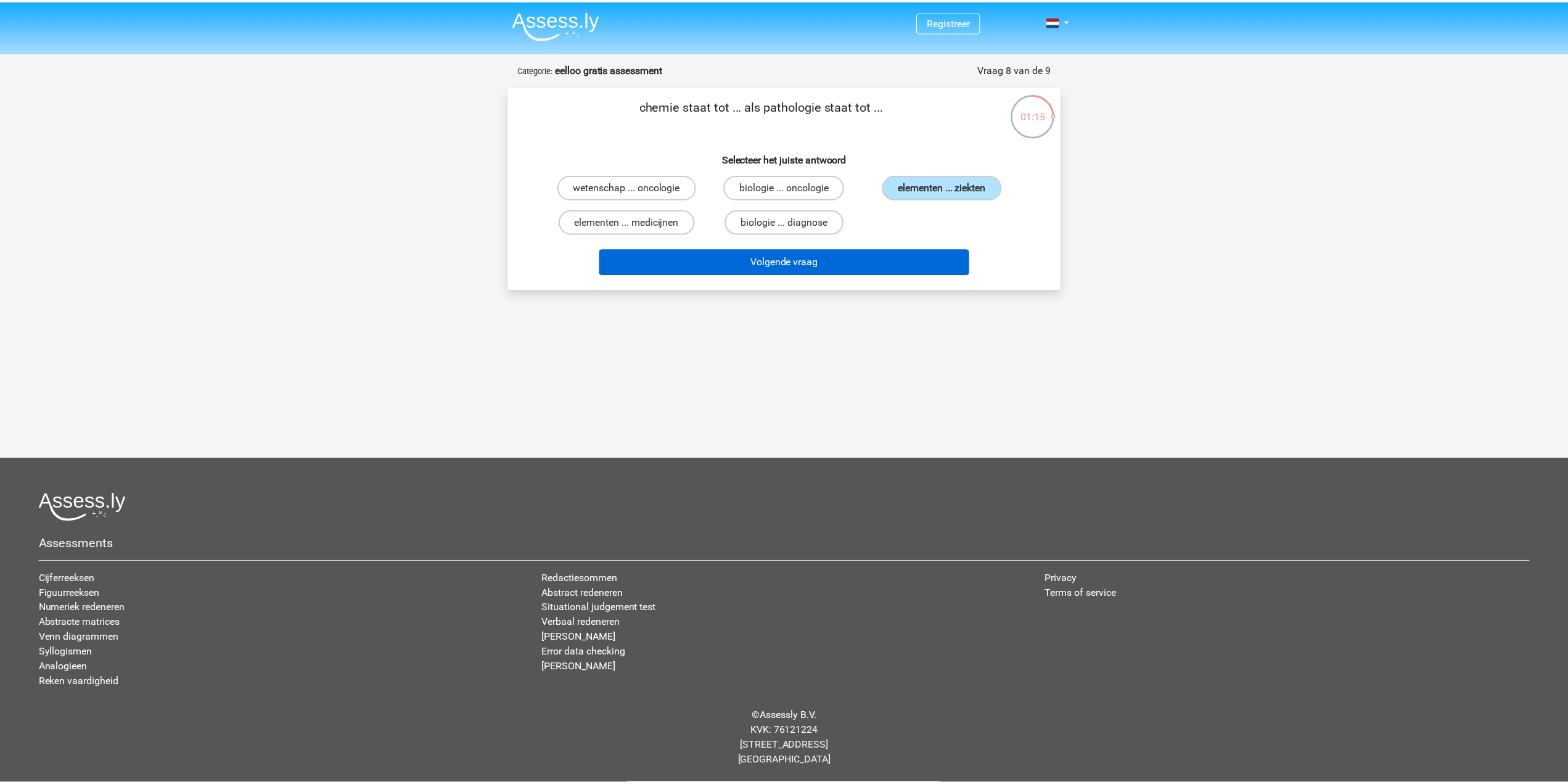
scroll to position [35, 0]
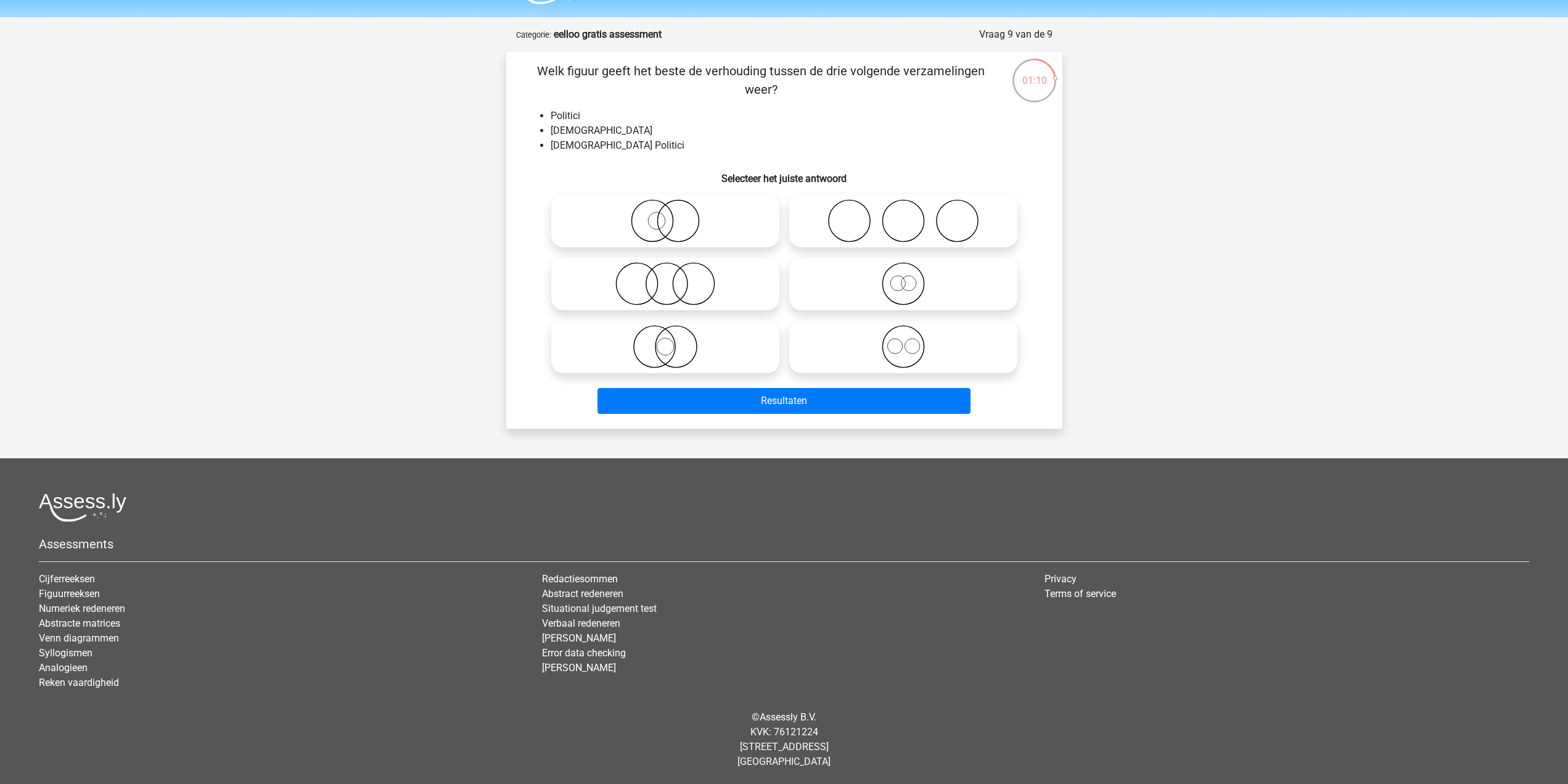
click at [900, 274] on icon at bounding box center [903, 284] width 218 height 43
click at [903, 274] on input "radio" at bounding box center [907, 273] width 8 height 8
radio input "true"
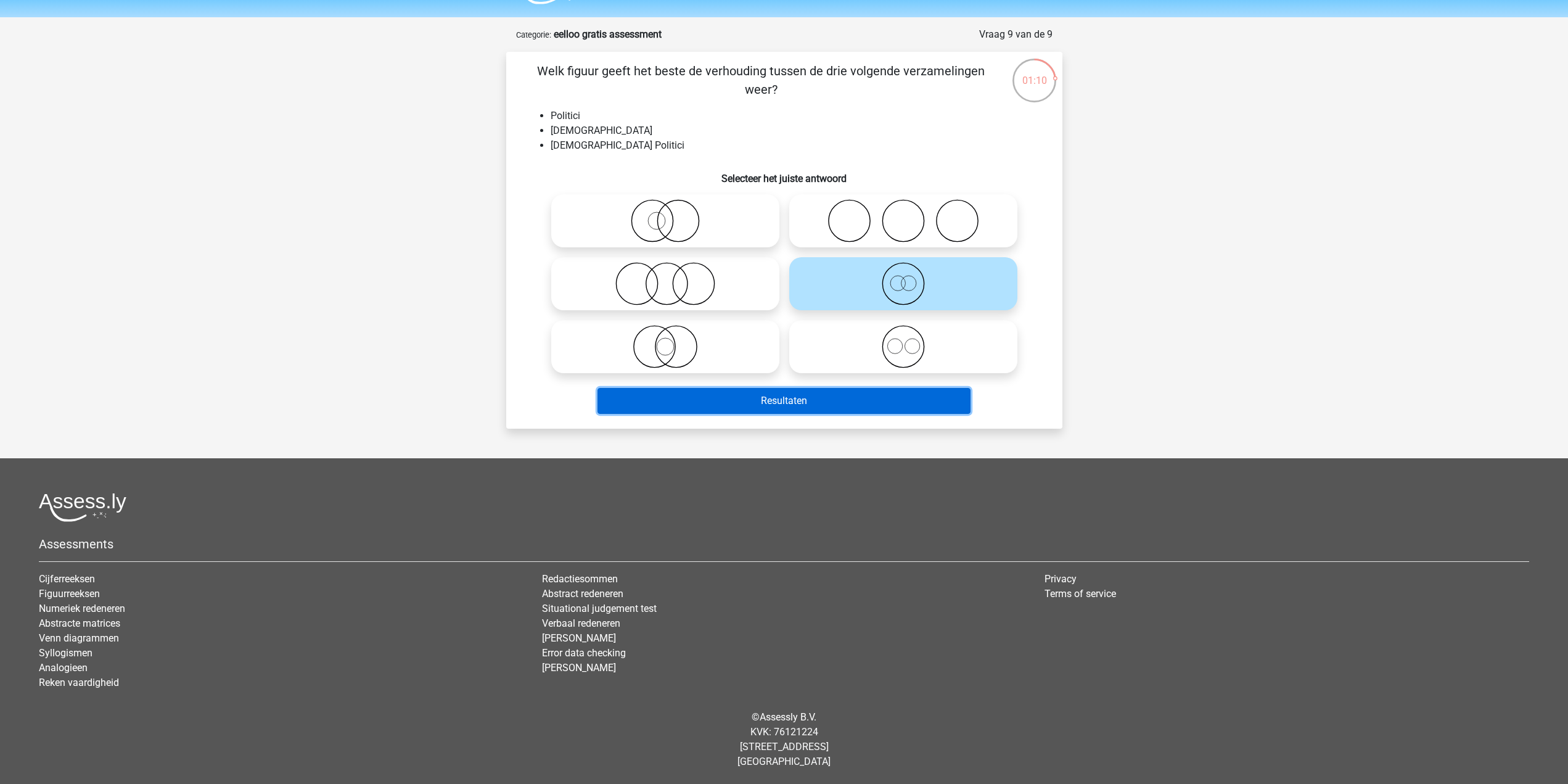
click at [846, 409] on button "Resultaten" at bounding box center [784, 401] width 373 height 26
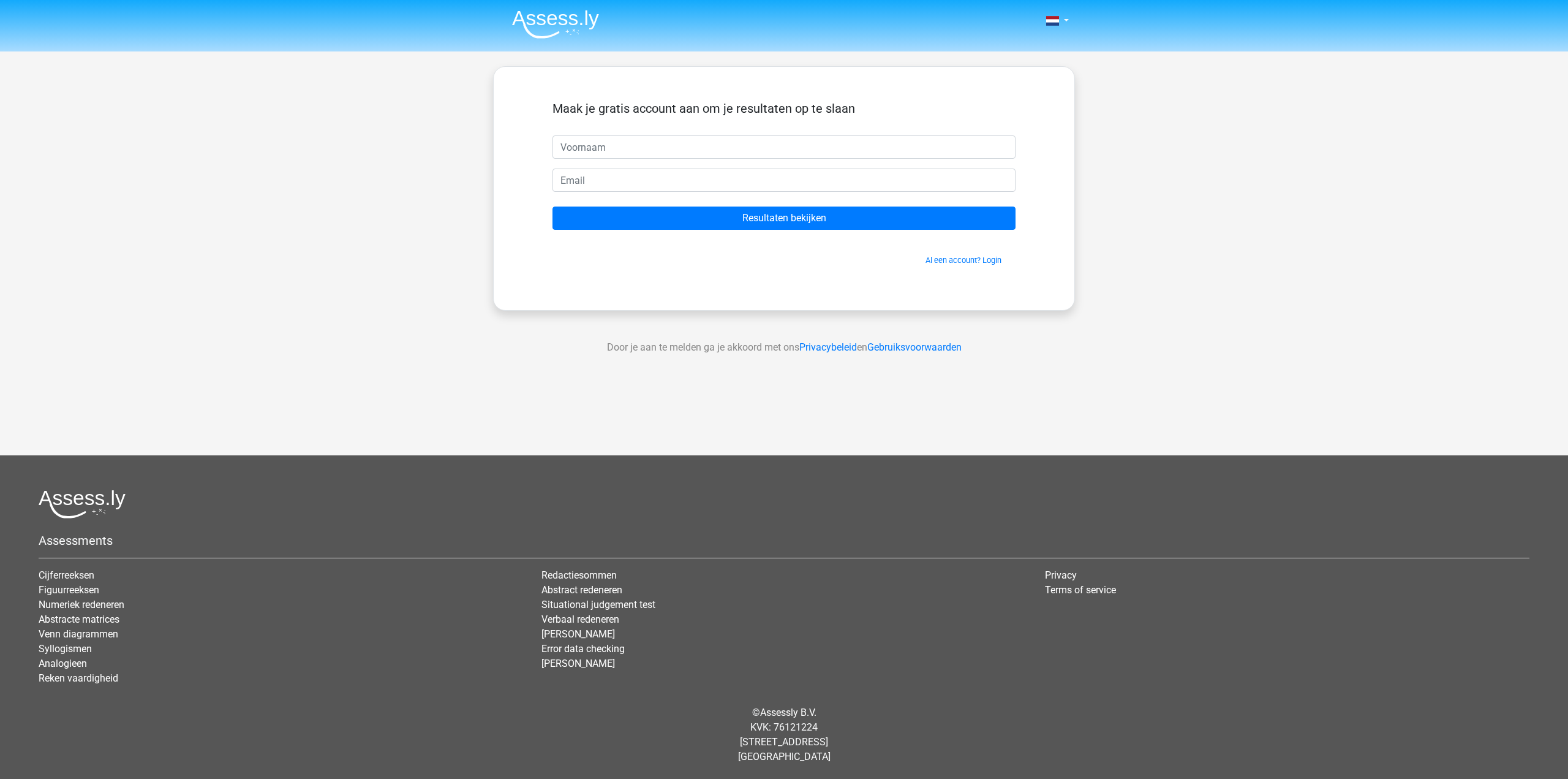
click at [694, 153] on input "text" at bounding box center [784, 147] width 463 height 23
drag, startPoint x: 646, startPoint y: 155, endPoint x: 529, endPoint y: 149, distance: 117.2
click at [529, 149] on div "Maak je gratis account aan om je resultaten op te slaan oujany Resultaten bekij…" at bounding box center [784, 188] width 522 height 184
type input "ojany"
click at [583, 182] on input "email" at bounding box center [784, 180] width 463 height 23
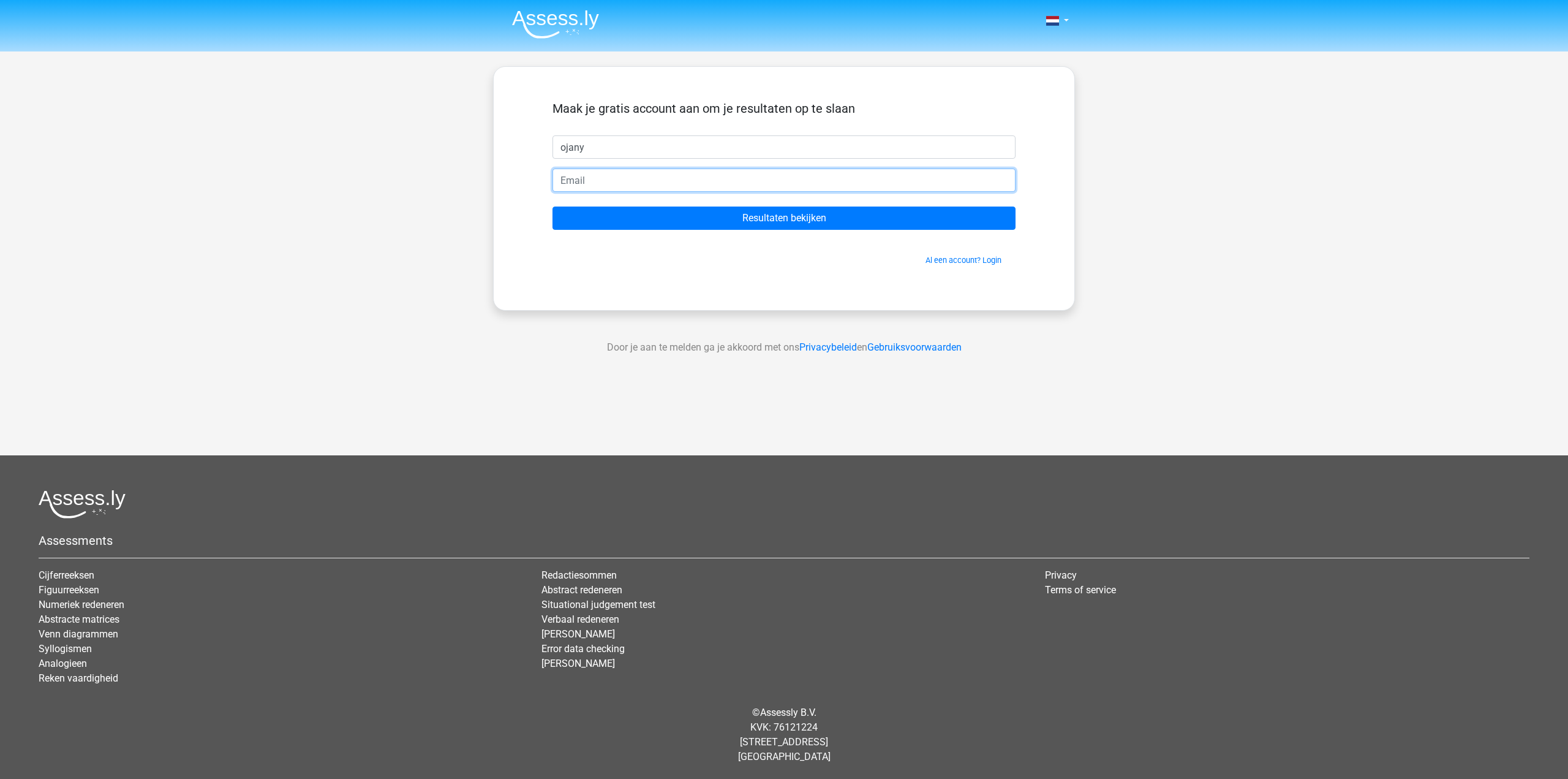
type input "ojany.tuhumurij@gmail.com"
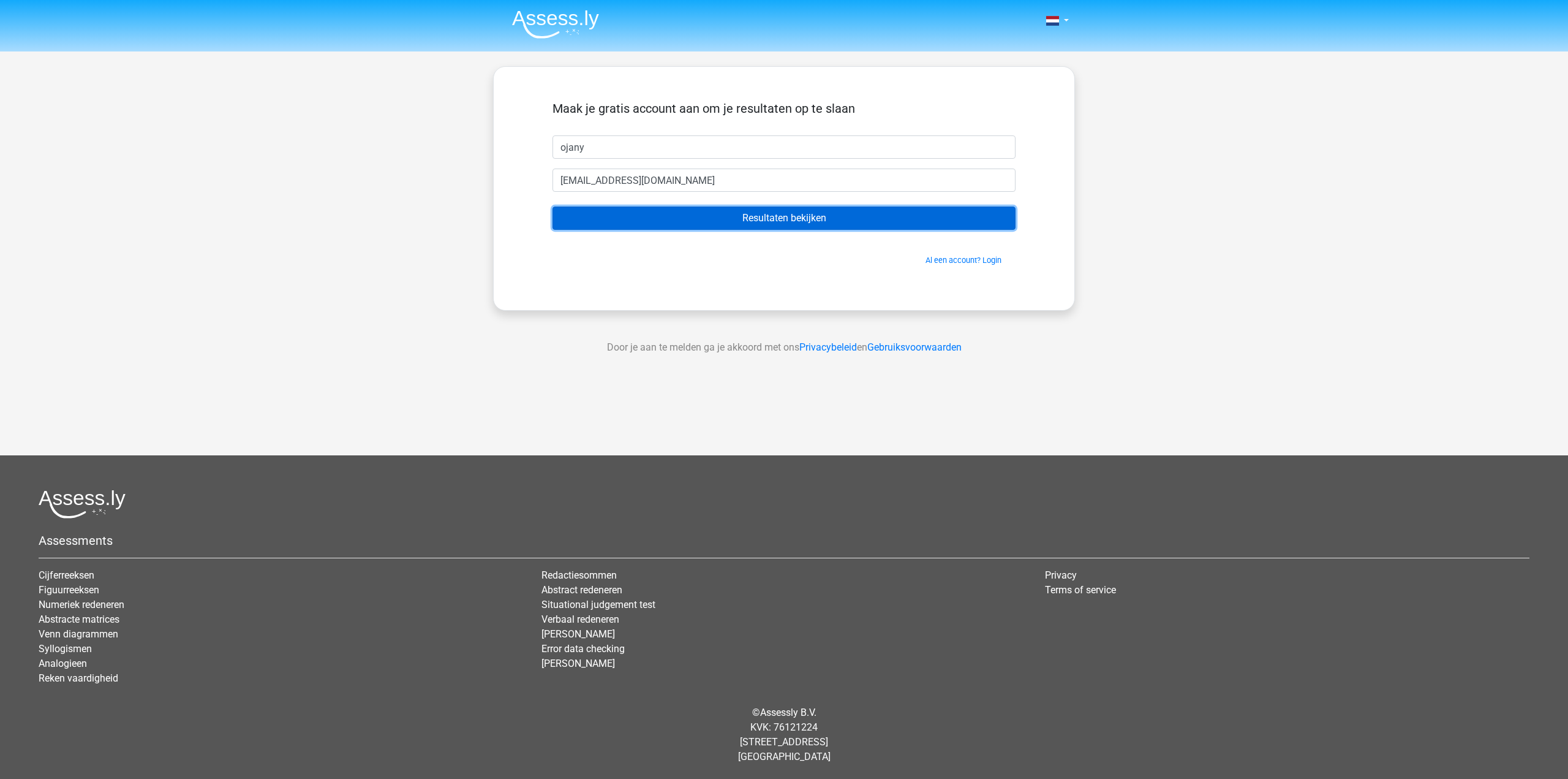
click at [717, 225] on input "Resultaten bekijken" at bounding box center [784, 218] width 463 height 23
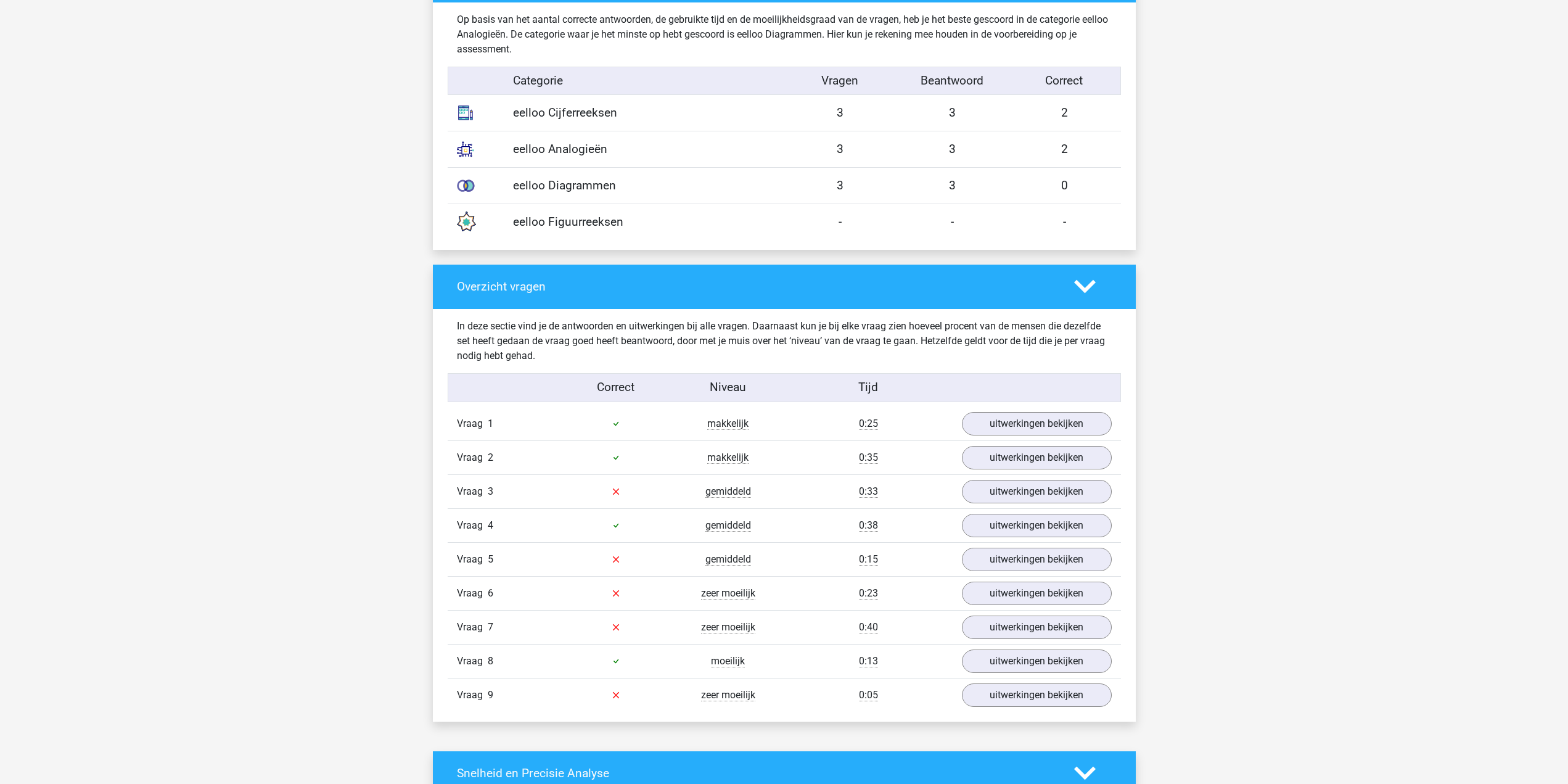
scroll to position [1111, 0]
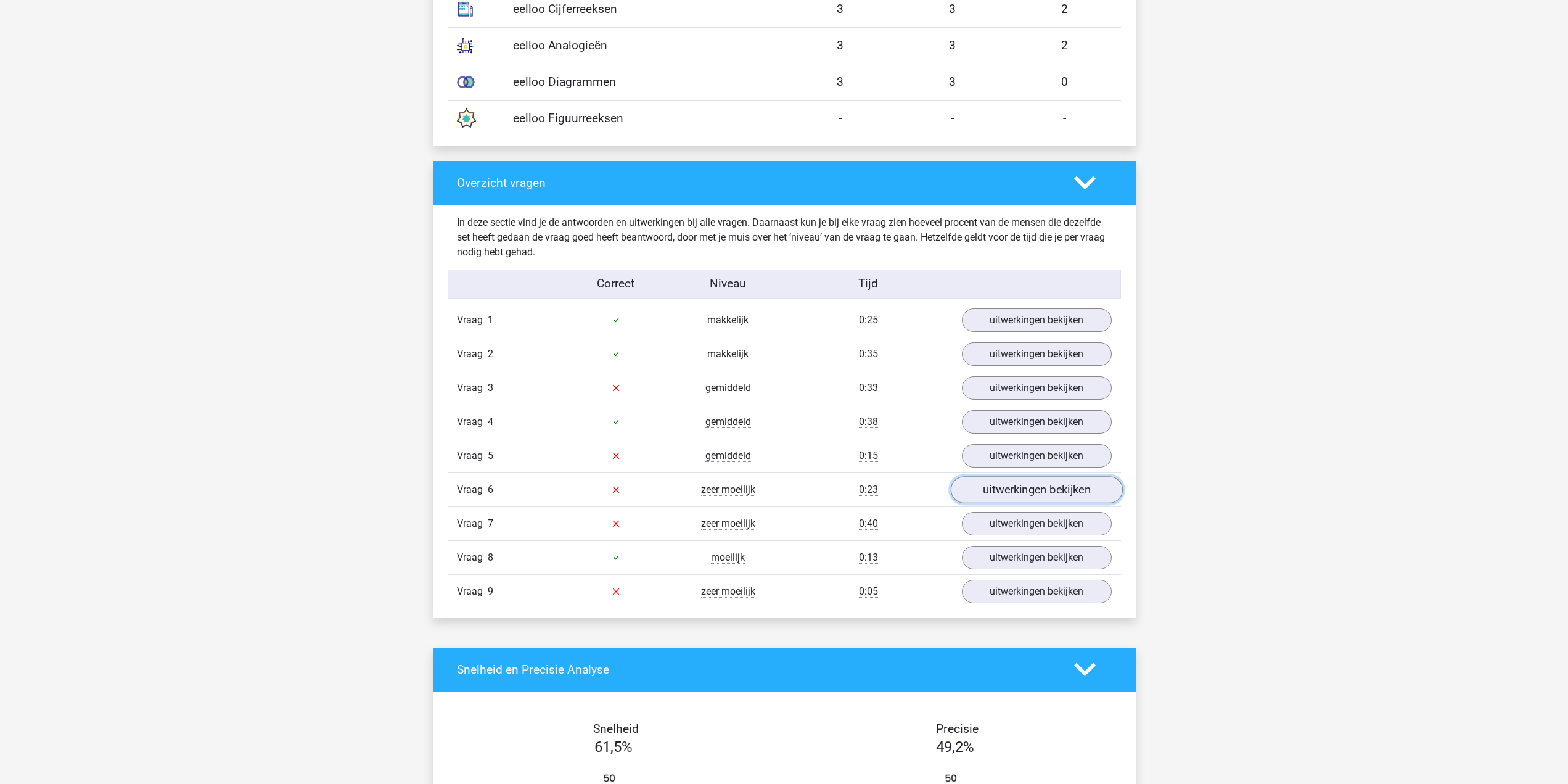
click at [1013, 498] on link "uitwerkingen bekijken" at bounding box center [1036, 490] width 172 height 27
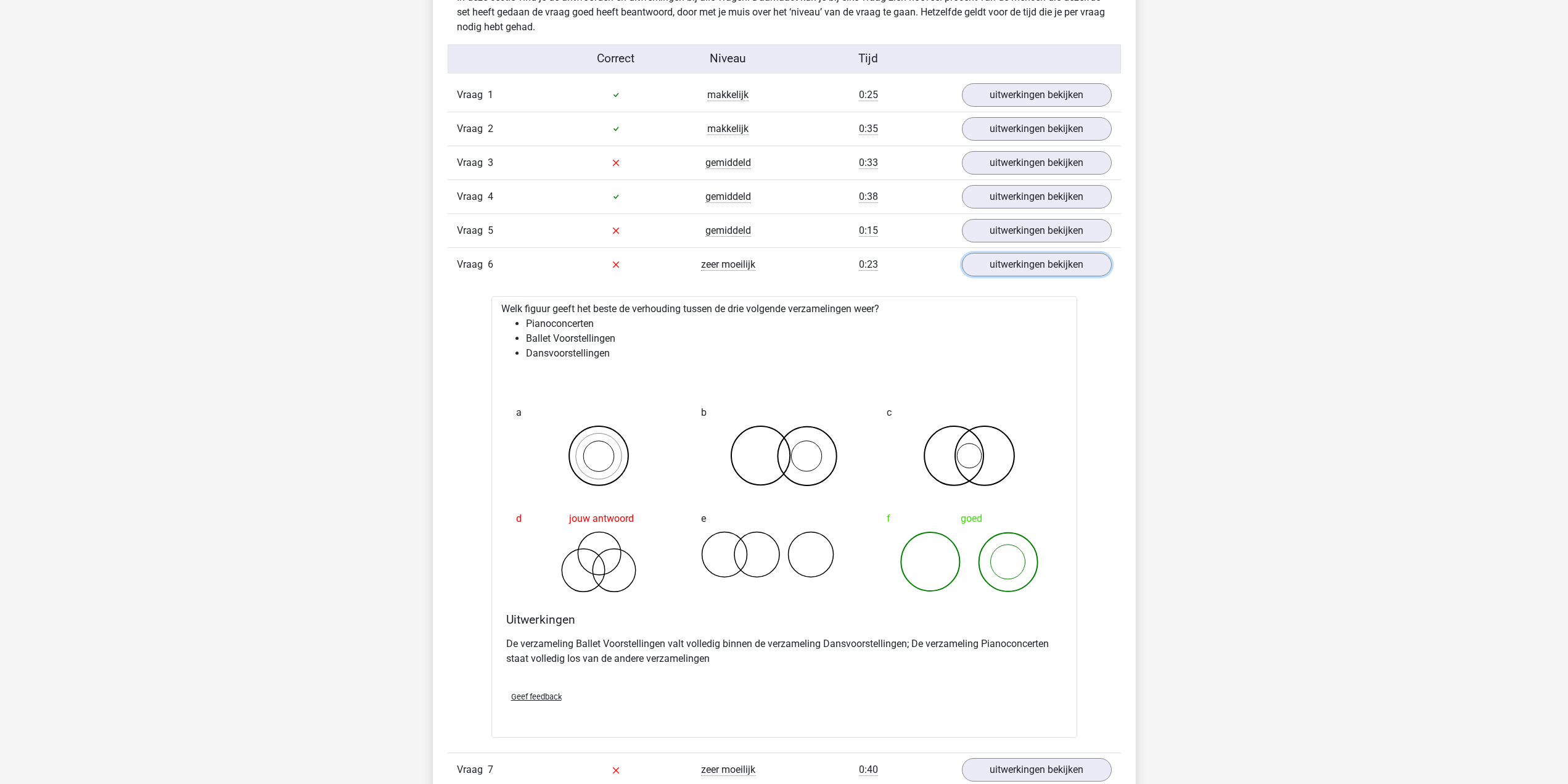
scroll to position [1342, 0]
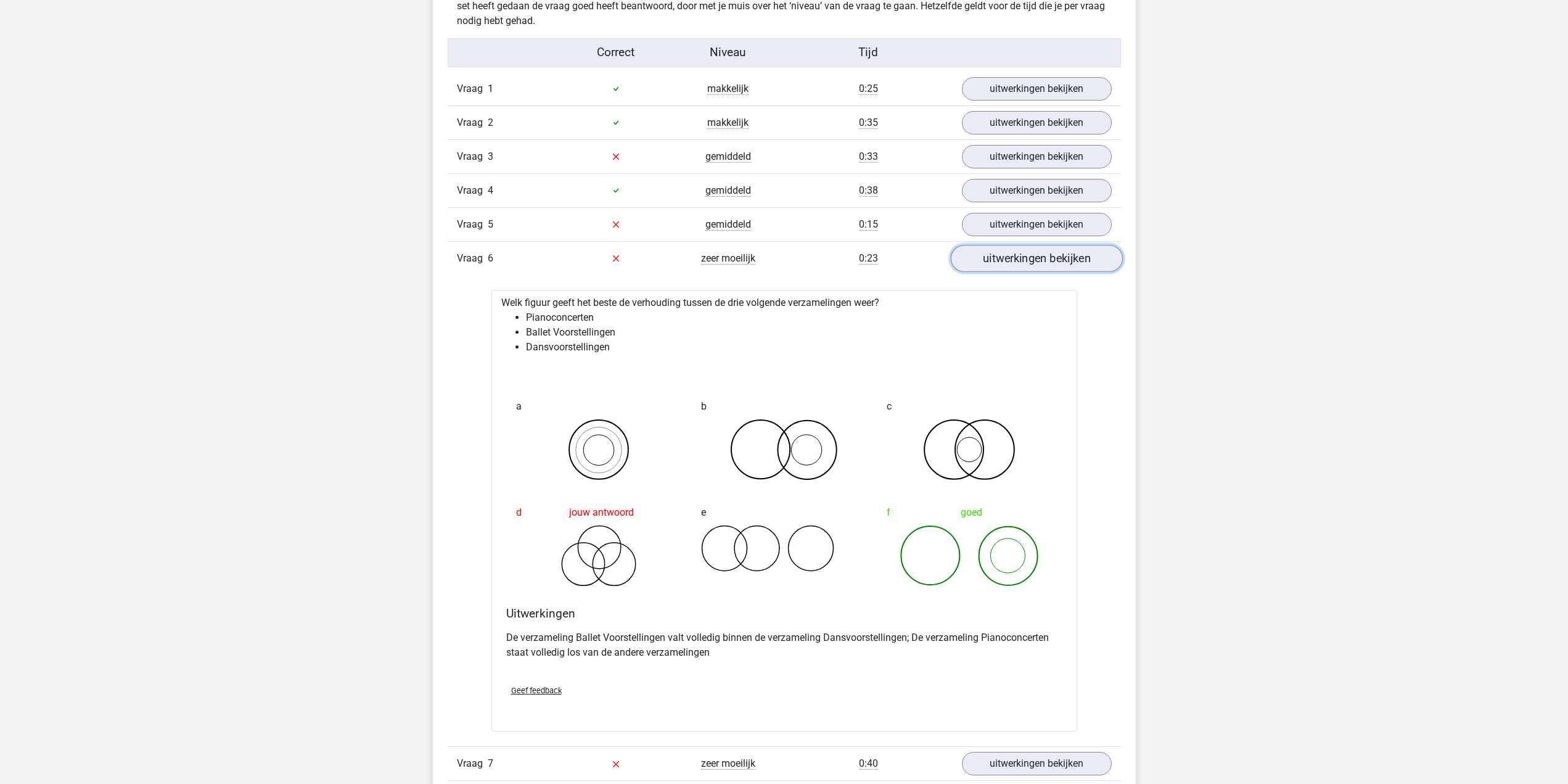
click at [1049, 262] on link "uitwerkingen bekijken" at bounding box center [1036, 258] width 172 height 27
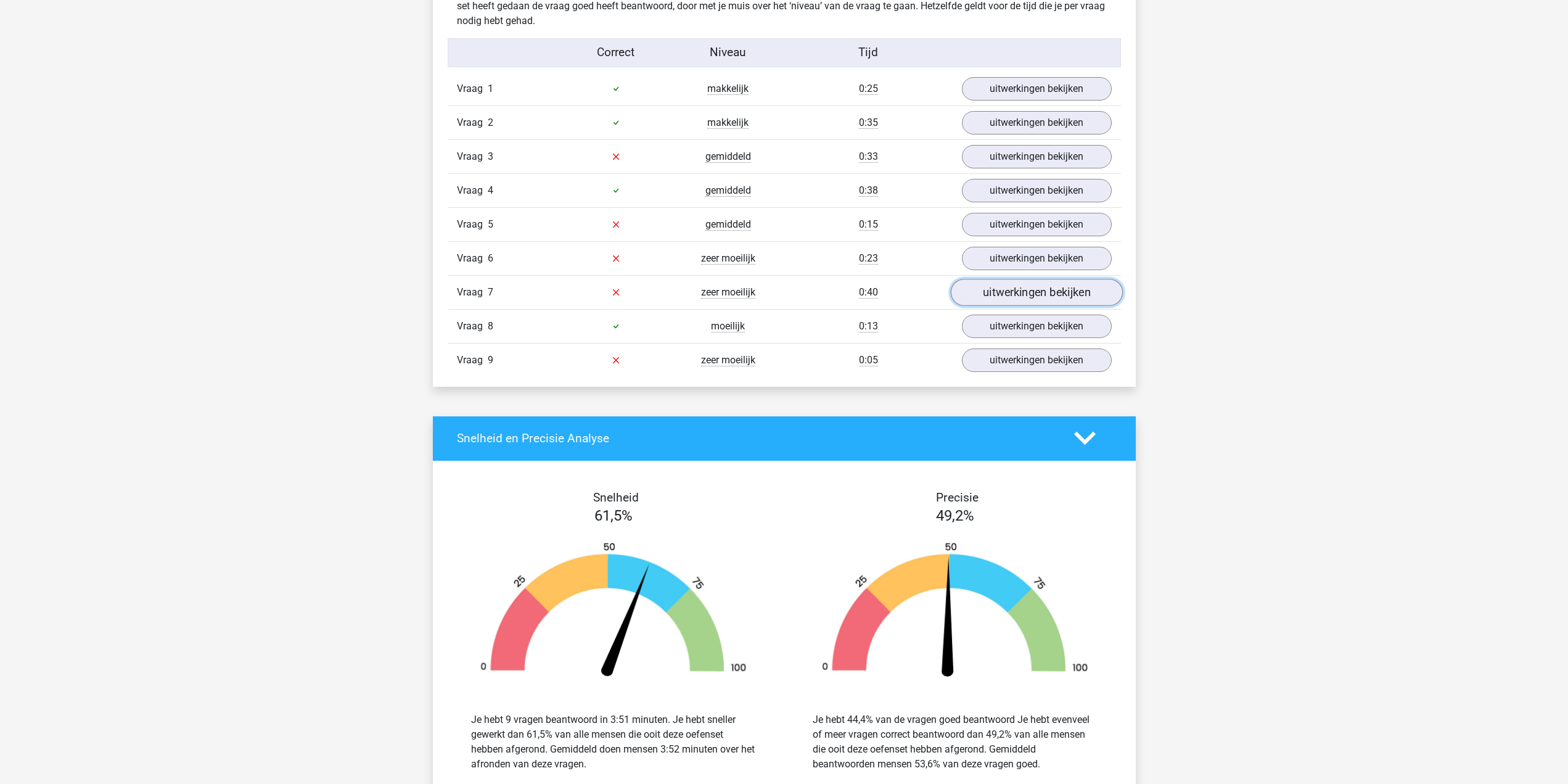
click at [1032, 288] on link "uitwerkingen bekijken" at bounding box center [1036, 292] width 172 height 27
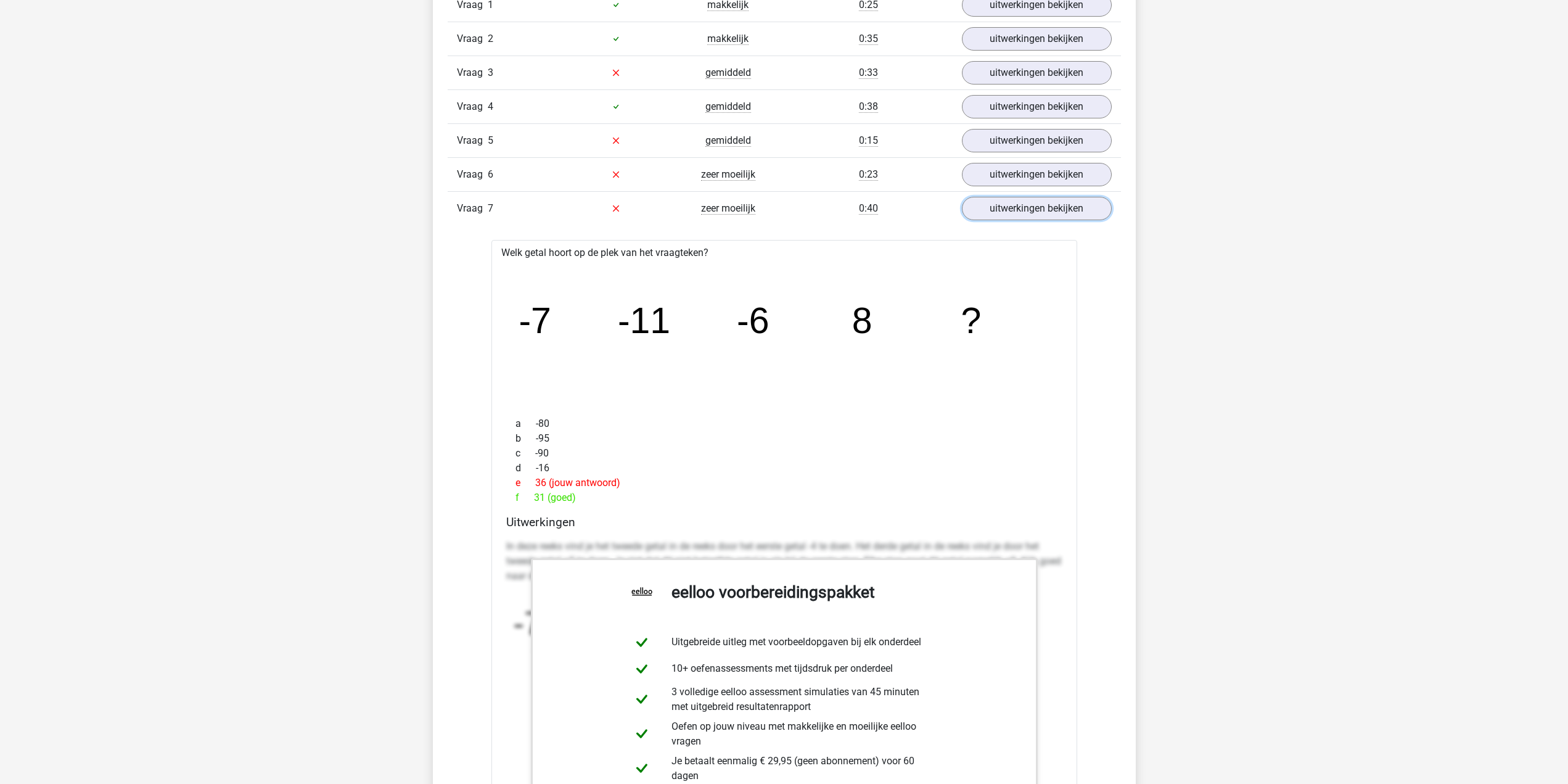
scroll to position [1408, 0]
